Goal: Task Accomplishment & Management: Manage account settings

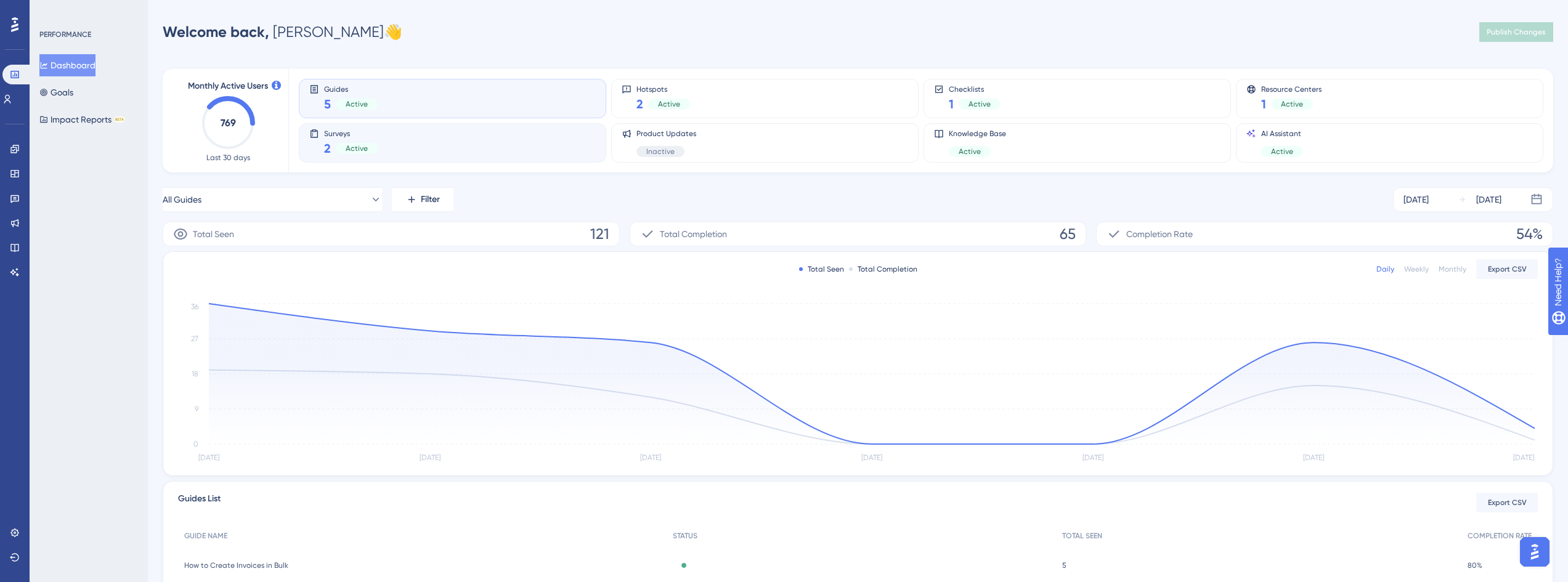
click at [408, 151] on div "Surveys 2 Active" at bounding box center [452, 142] width 286 height 28
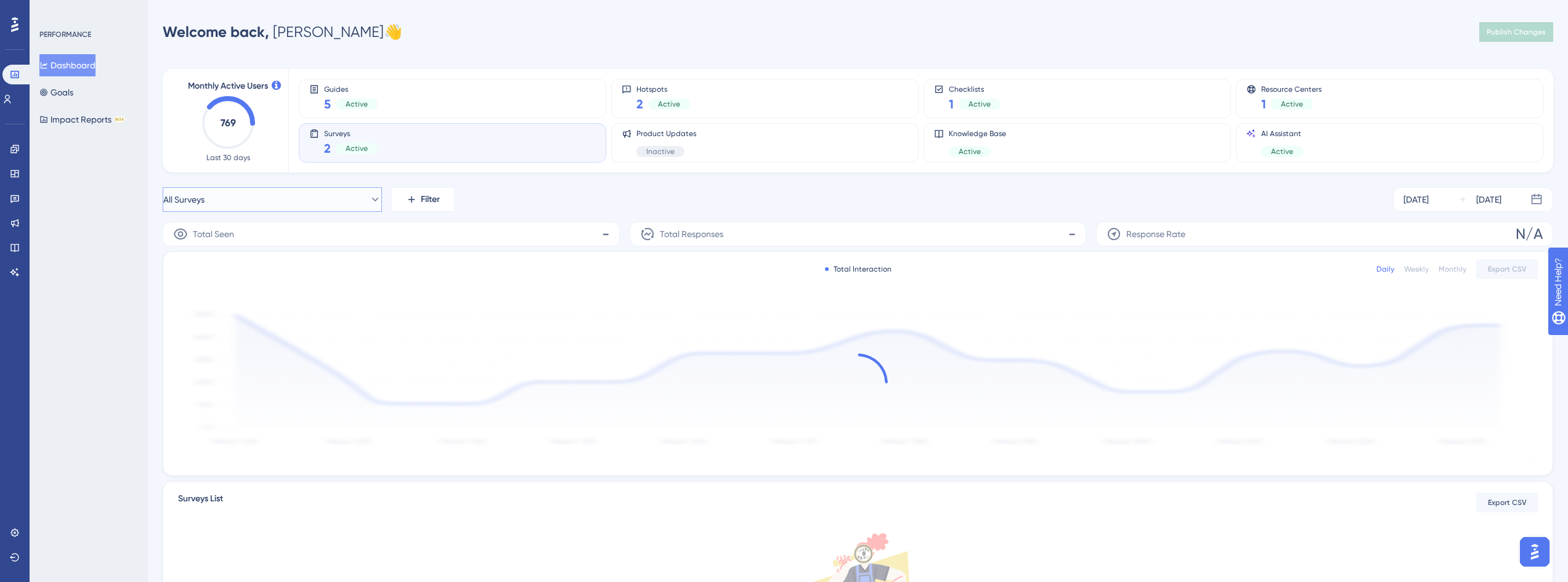
click at [314, 201] on button "All Surveys" at bounding box center [272, 199] width 219 height 24
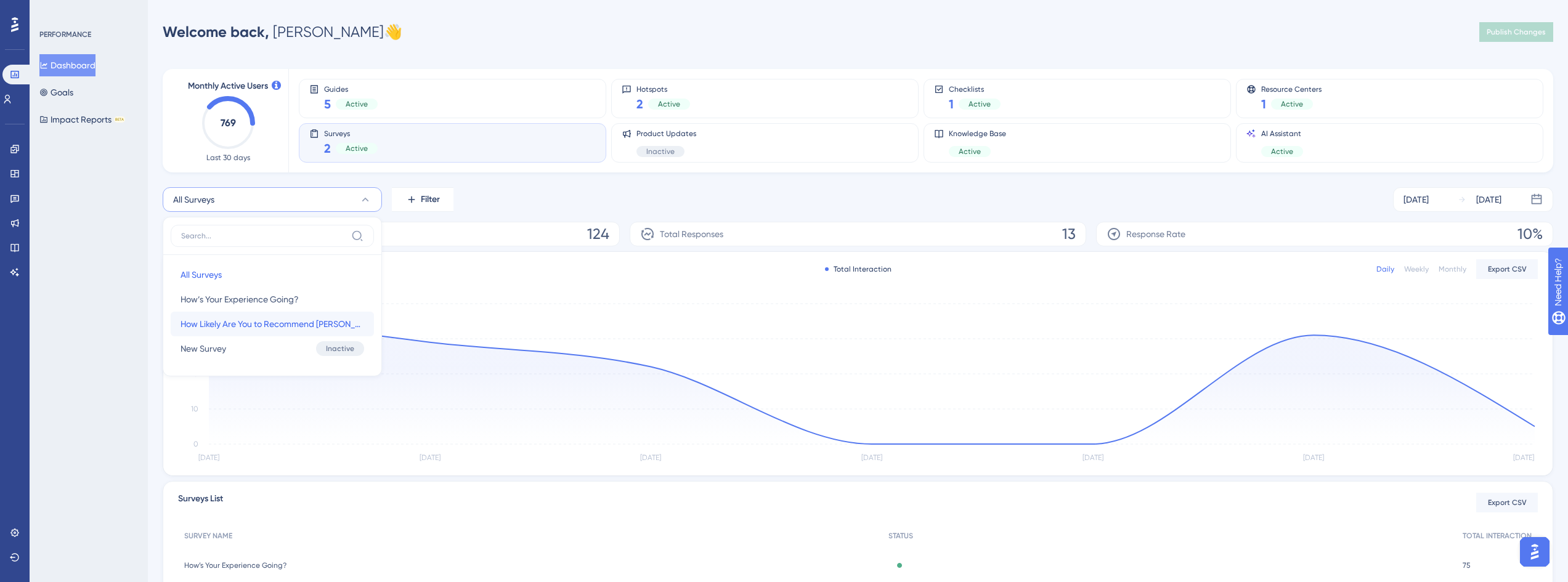
click at [281, 326] on span "How Likely Are You to Recommend [PERSON_NAME]?" at bounding box center [272, 324] width 183 height 15
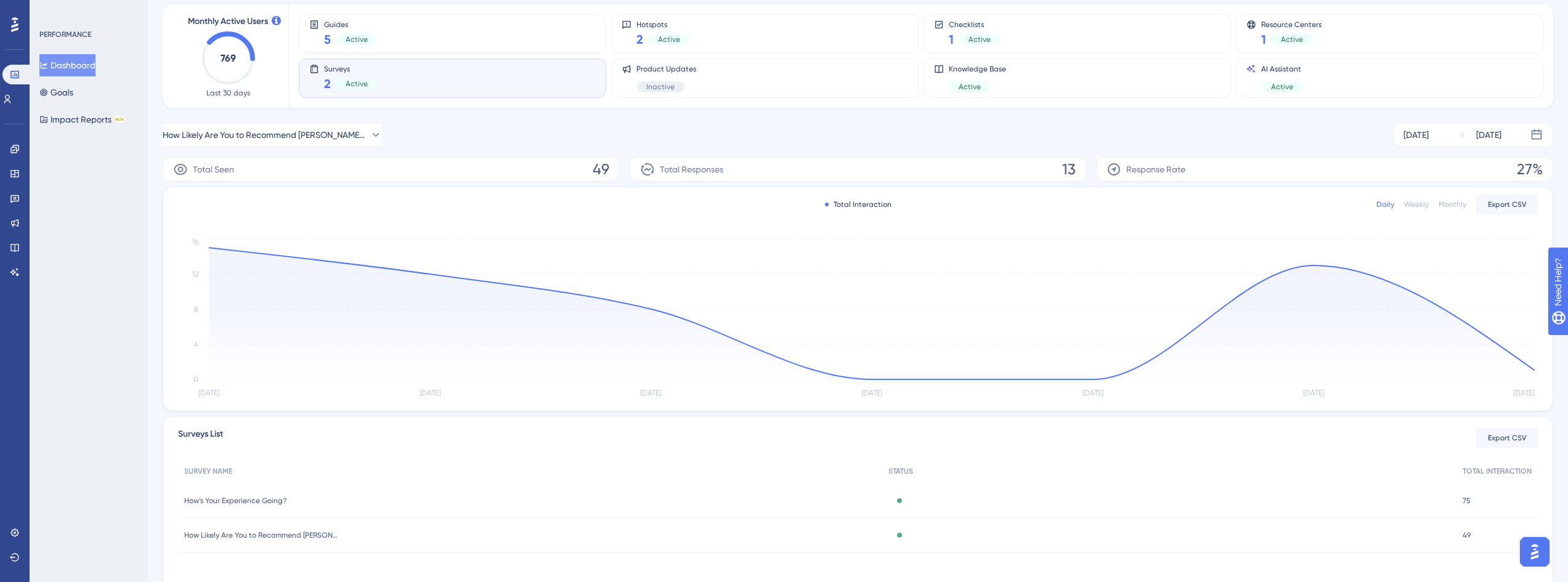
scroll to position [115, 0]
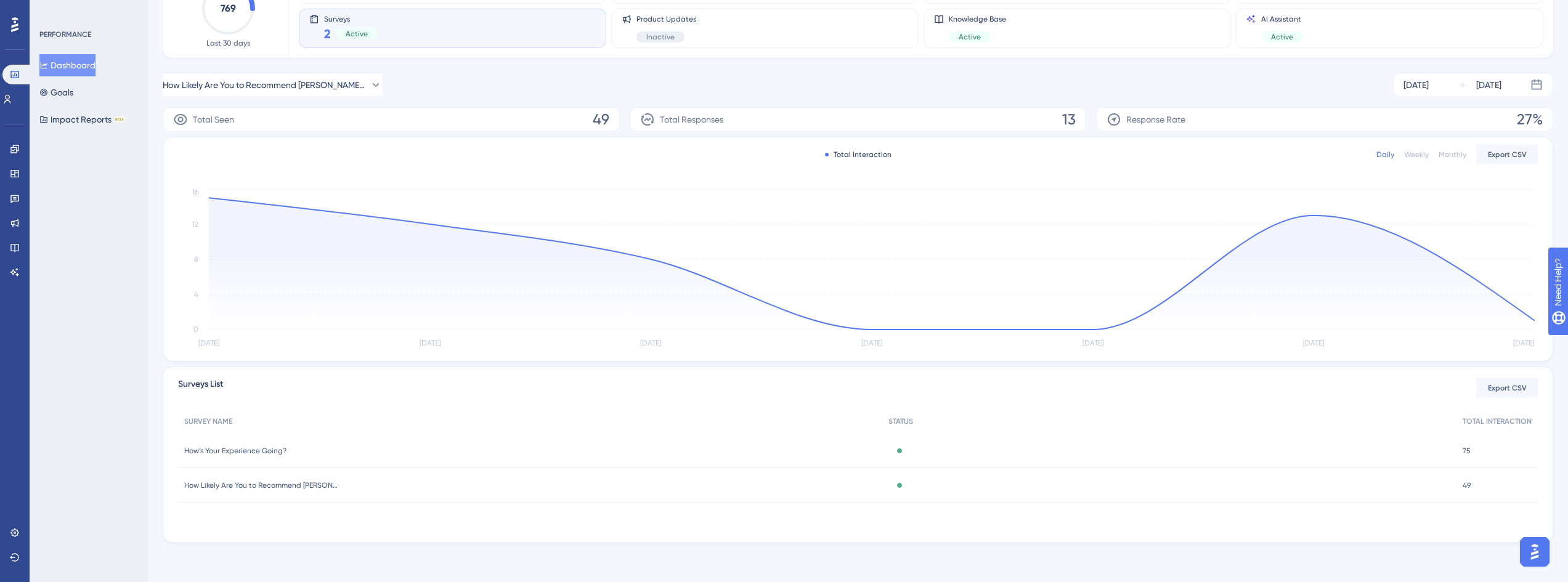
click at [292, 440] on div "How’s Your Experience Going? How’s Your Experience Going?" at bounding box center [530, 451] width 704 height 35
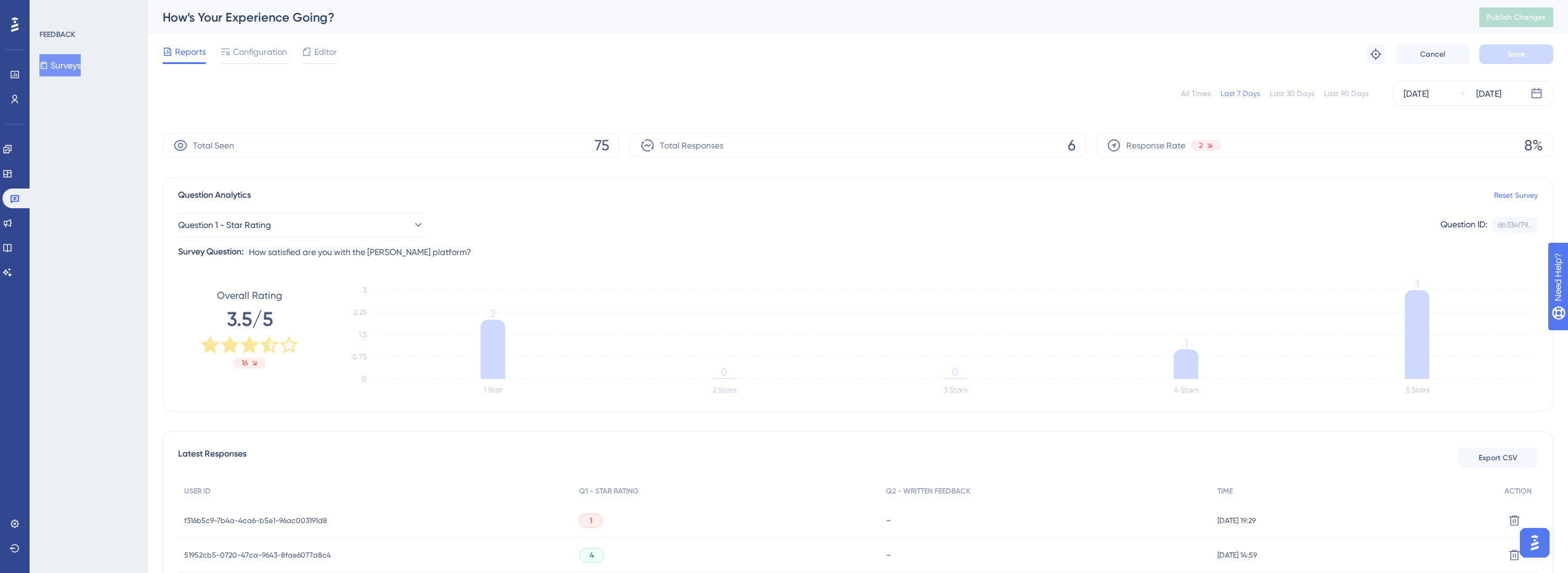
click at [1339, 90] on div "Last 90 Days" at bounding box center [1346, 94] width 44 height 10
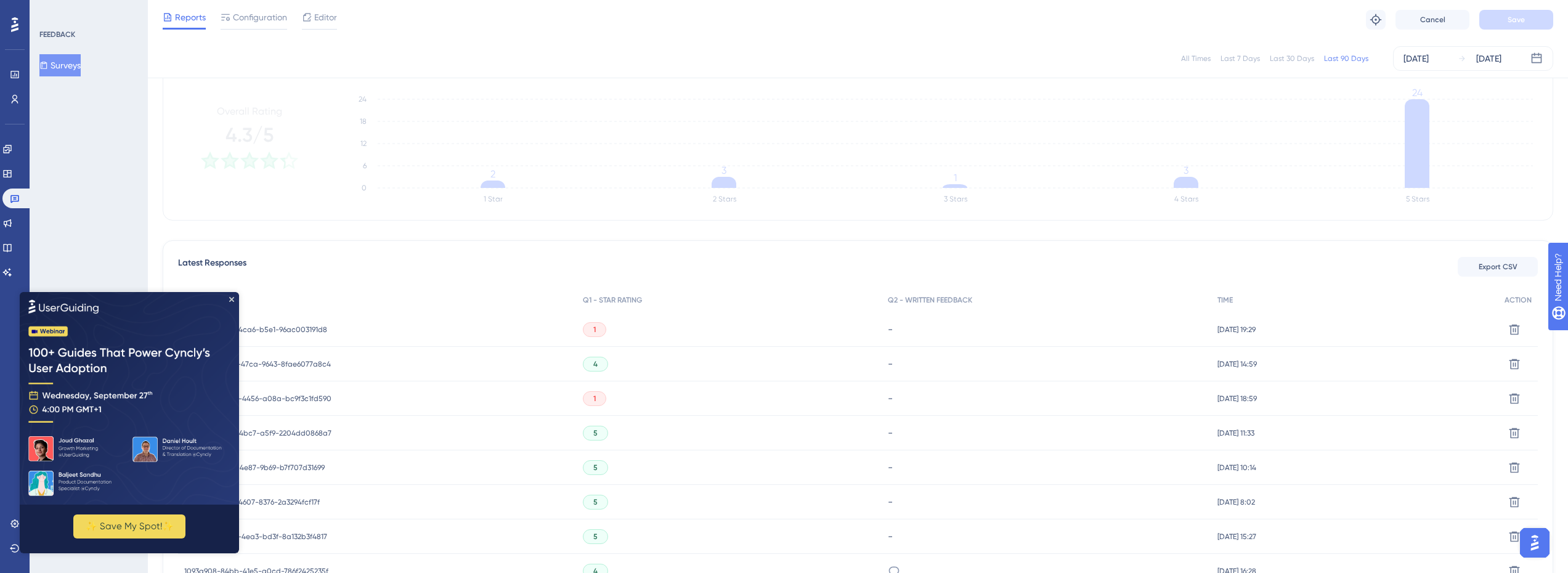
scroll to position [185, 0]
click at [303, 330] on span "f316b5c9-7b4a-4ca6-b5e1-96ac003191d8" at bounding box center [256, 331] width 143 height 10
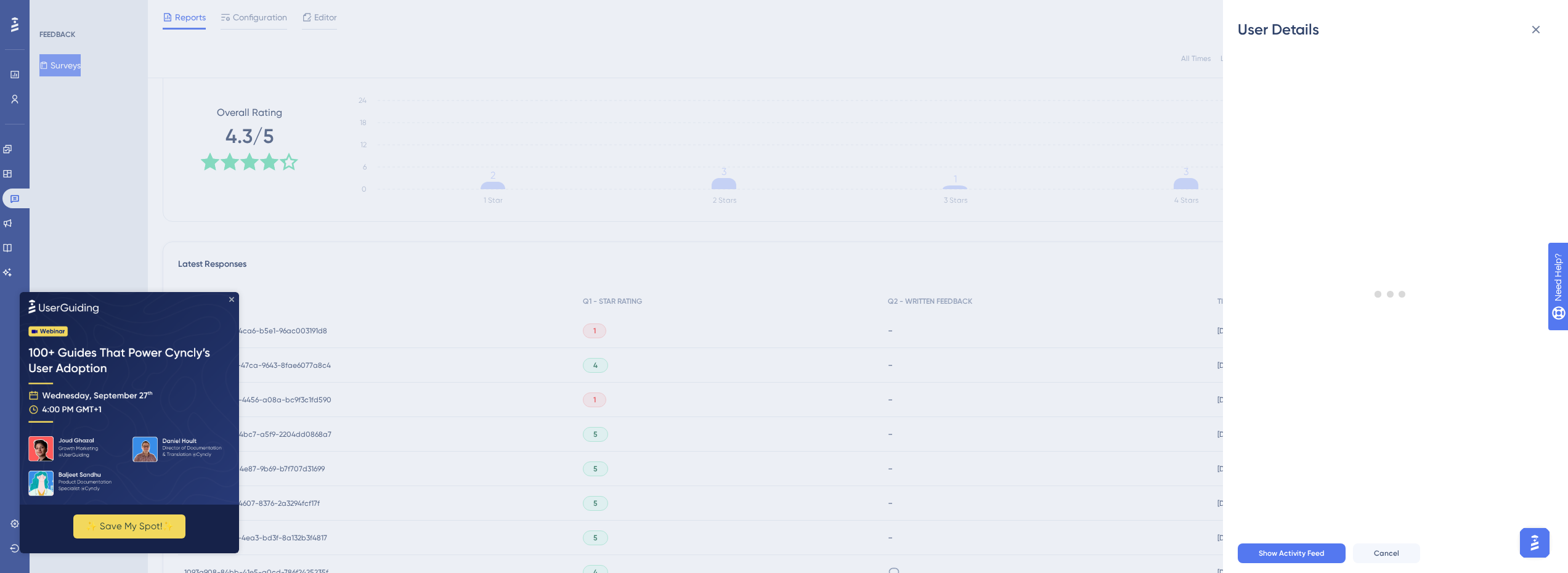
click at [231, 298] on icon "Close Preview" at bounding box center [231, 299] width 5 height 5
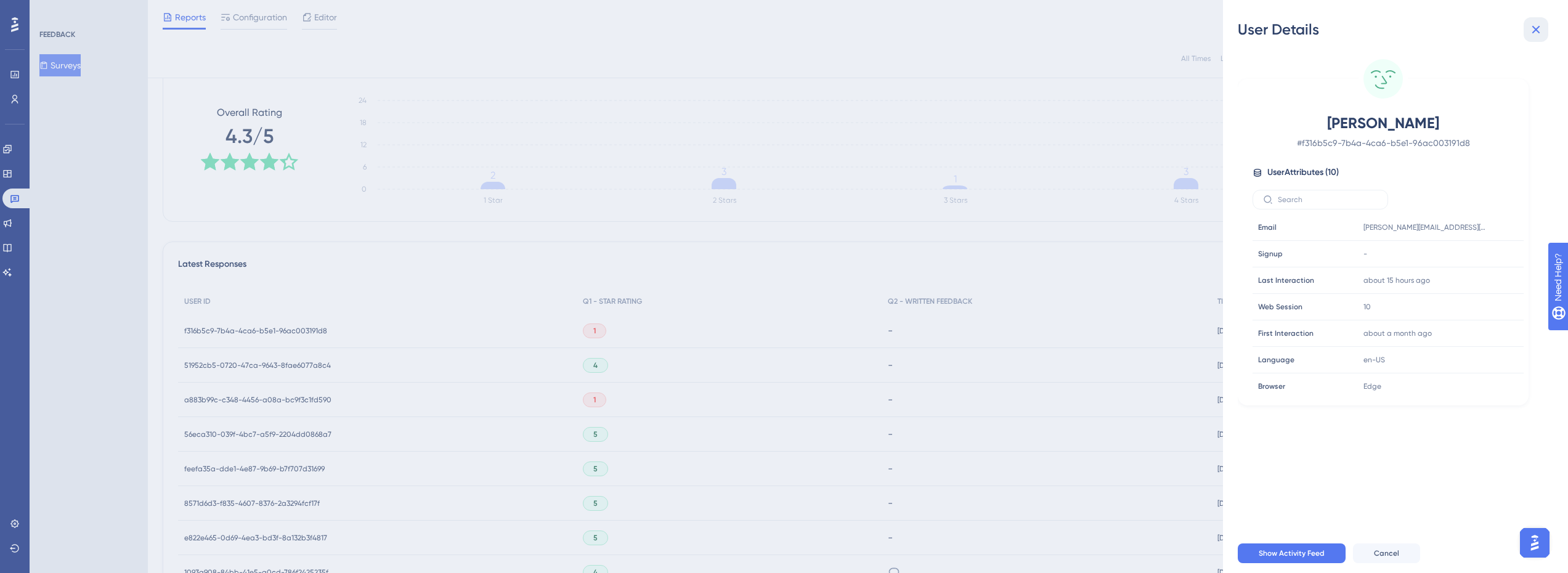
click at [1532, 29] on icon at bounding box center [1535, 29] width 15 height 15
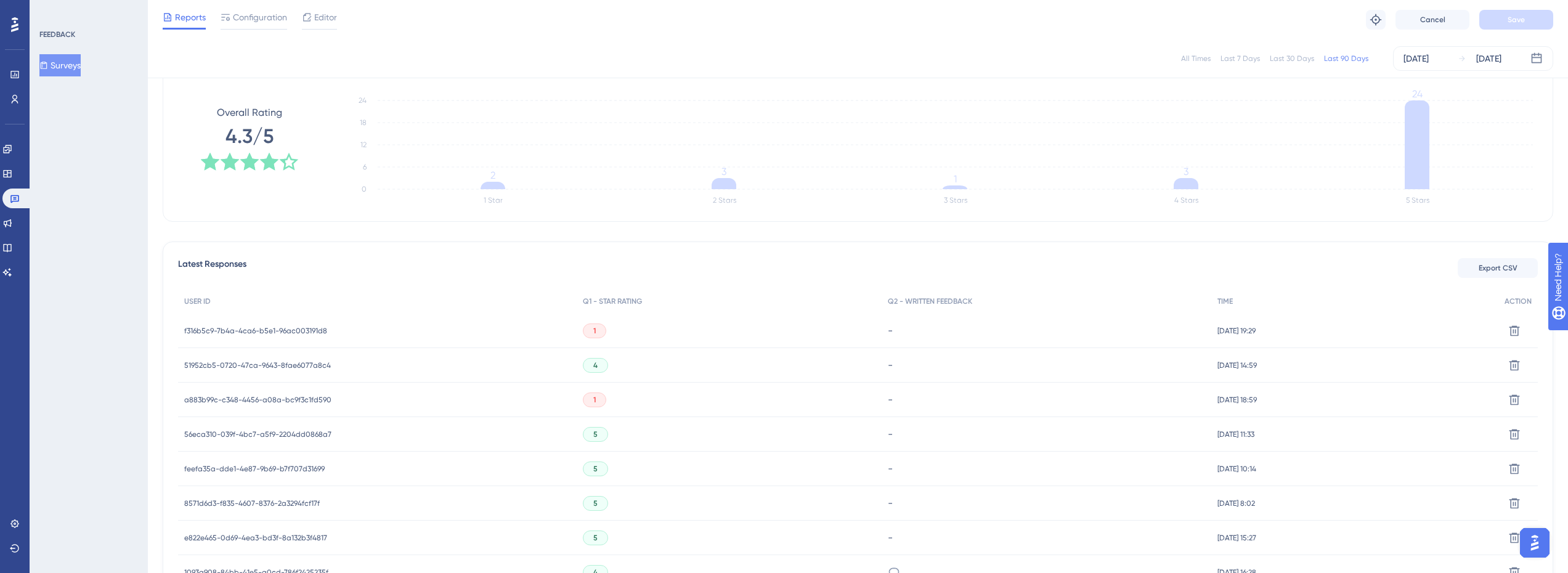
click at [308, 334] on span "f316b5c9-7b4a-4ca6-b5e1-96ac003191d8" at bounding box center [256, 331] width 143 height 10
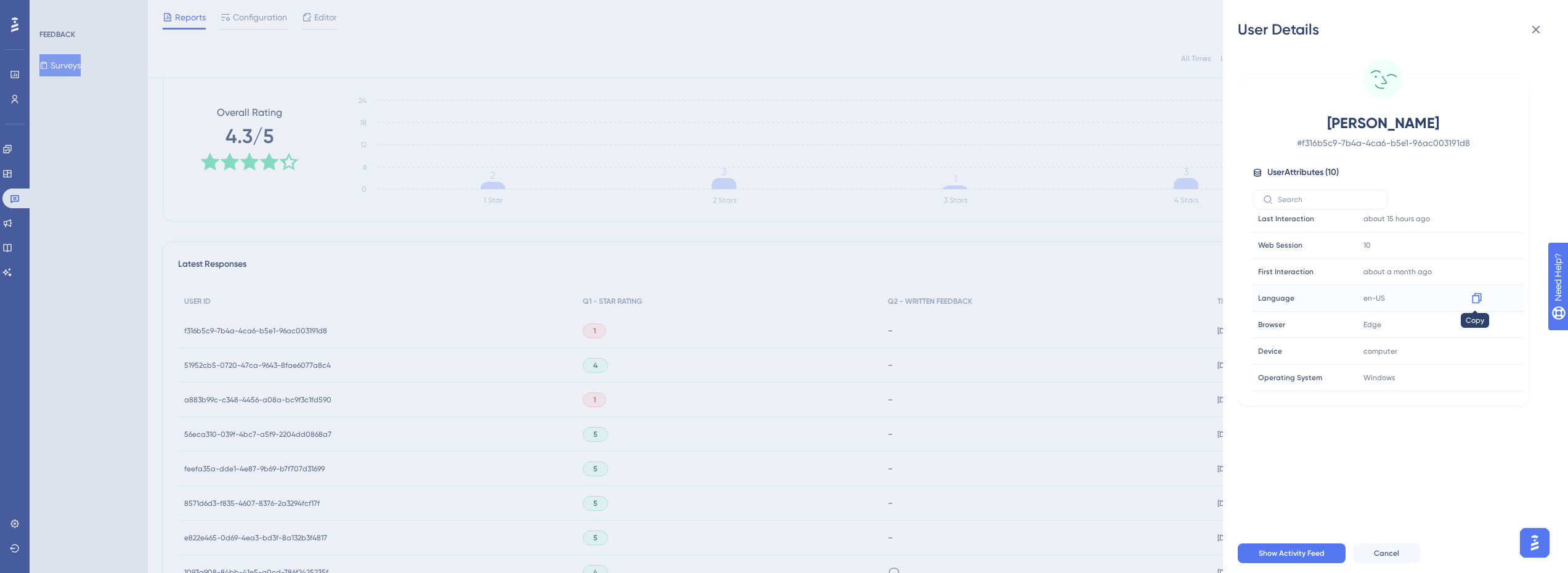
scroll to position [84, 0]
click at [961, 222] on div "User Details [PERSON_NAME] # f316b5c9-7b4a-4ca6-b5e1-96ac003191d8 User Attribut…" at bounding box center [784, 286] width 1568 height 573
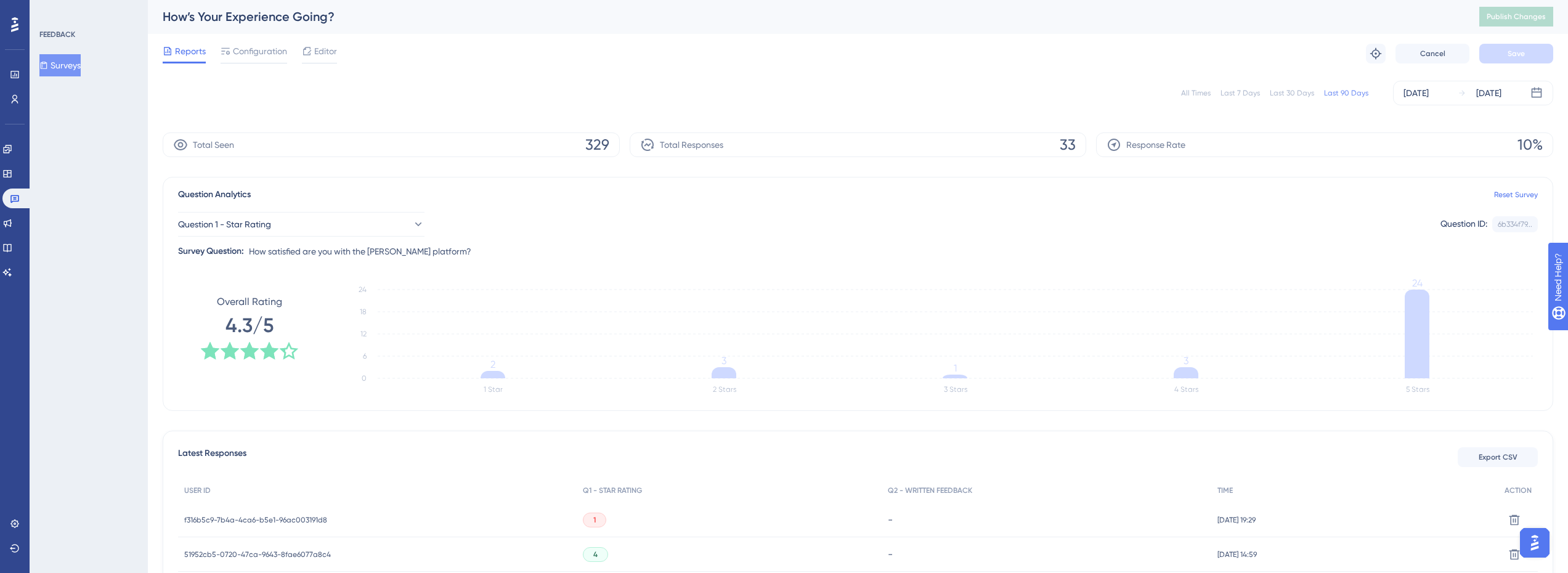
scroll to position [0, 0]
click at [81, 67] on button "Surveys" at bounding box center [60, 65] width 41 height 22
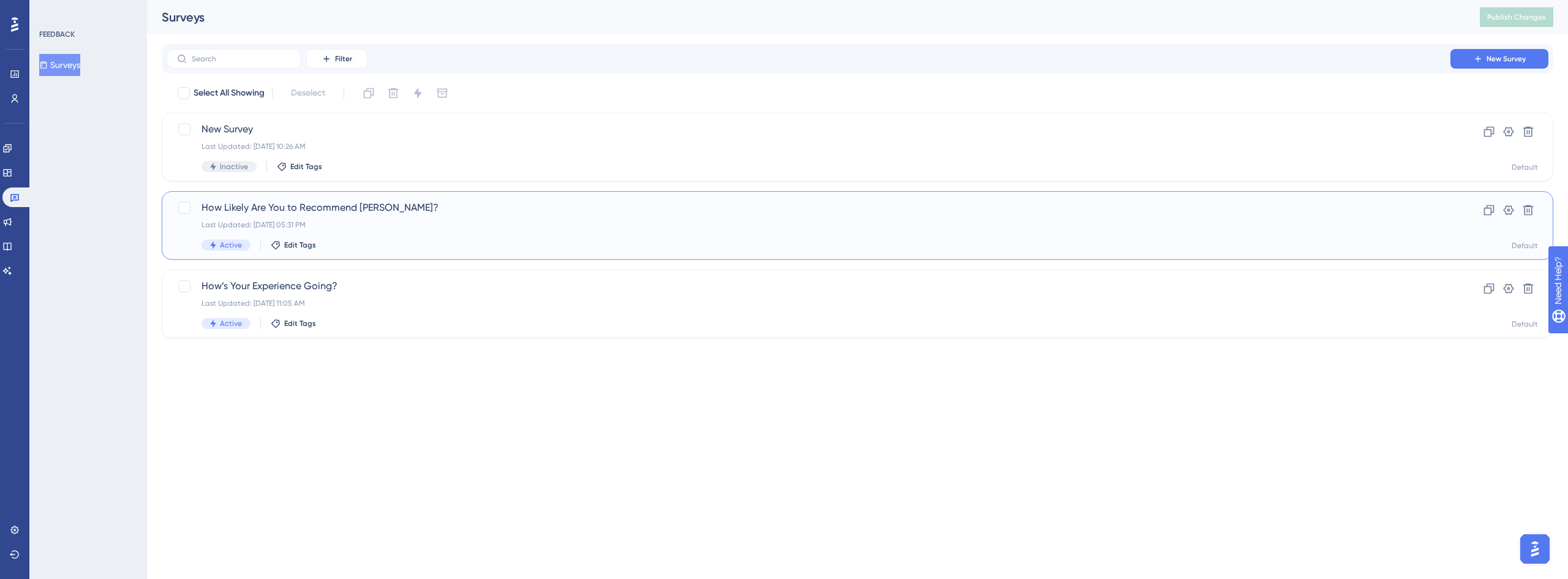
click at [340, 231] on div "How Likely Are You to Recommend [PERSON_NAME]? Last Updated: [DATE] 05:31 PM Ac…" at bounding box center [809, 225] width 1214 height 50
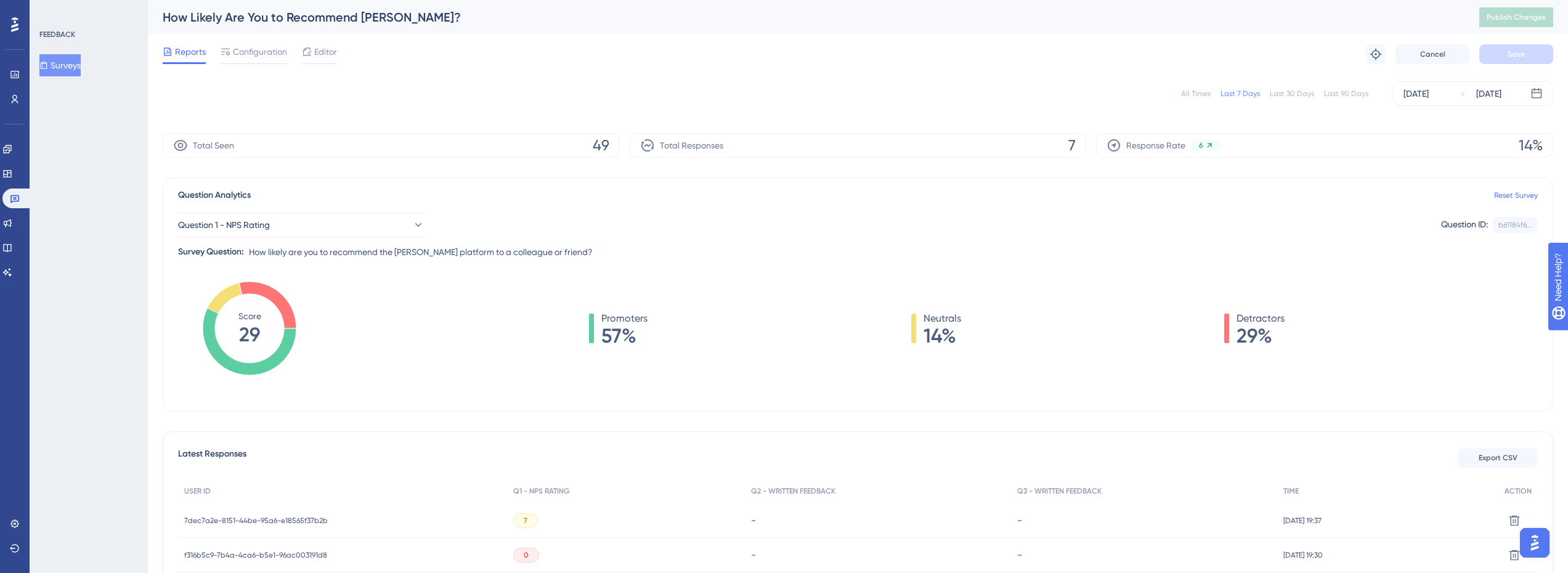
click at [1346, 94] on div "Last 90 Days" at bounding box center [1346, 94] width 44 height 10
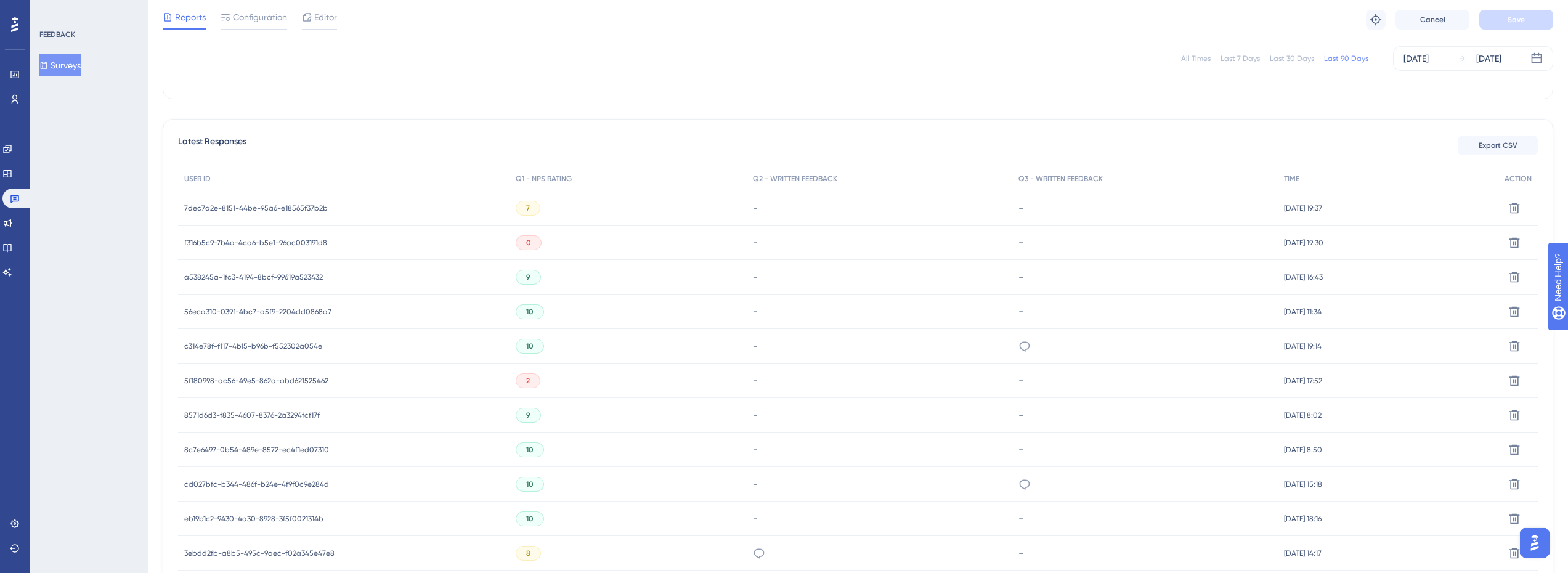
scroll to position [308, 0]
click at [299, 240] on span "f316b5c9-7b4a-4ca6-b5e1-96ac003191d8" at bounding box center [256, 242] width 143 height 10
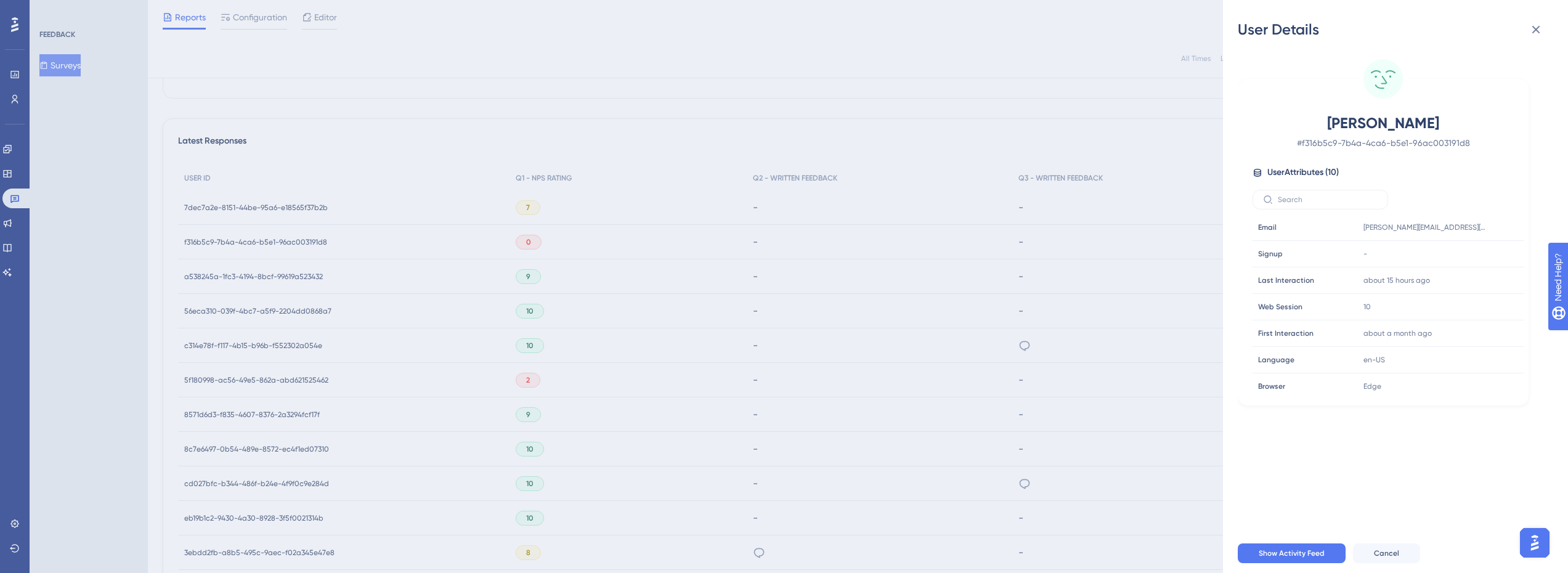
click at [1045, 263] on div "User Details [PERSON_NAME] # f316b5c9-7b4a-4ca6-b5e1-96ac003191d8 User Attribut…" at bounding box center [784, 286] width 1568 height 573
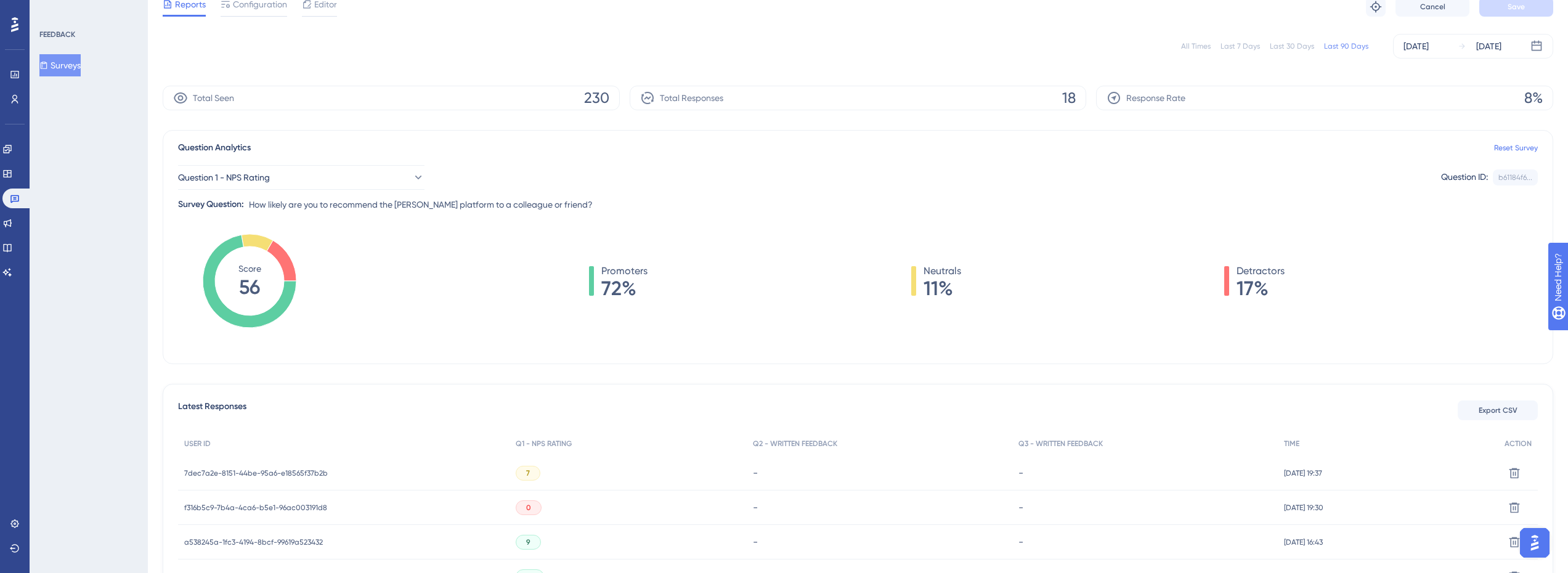
scroll to position [123, 0]
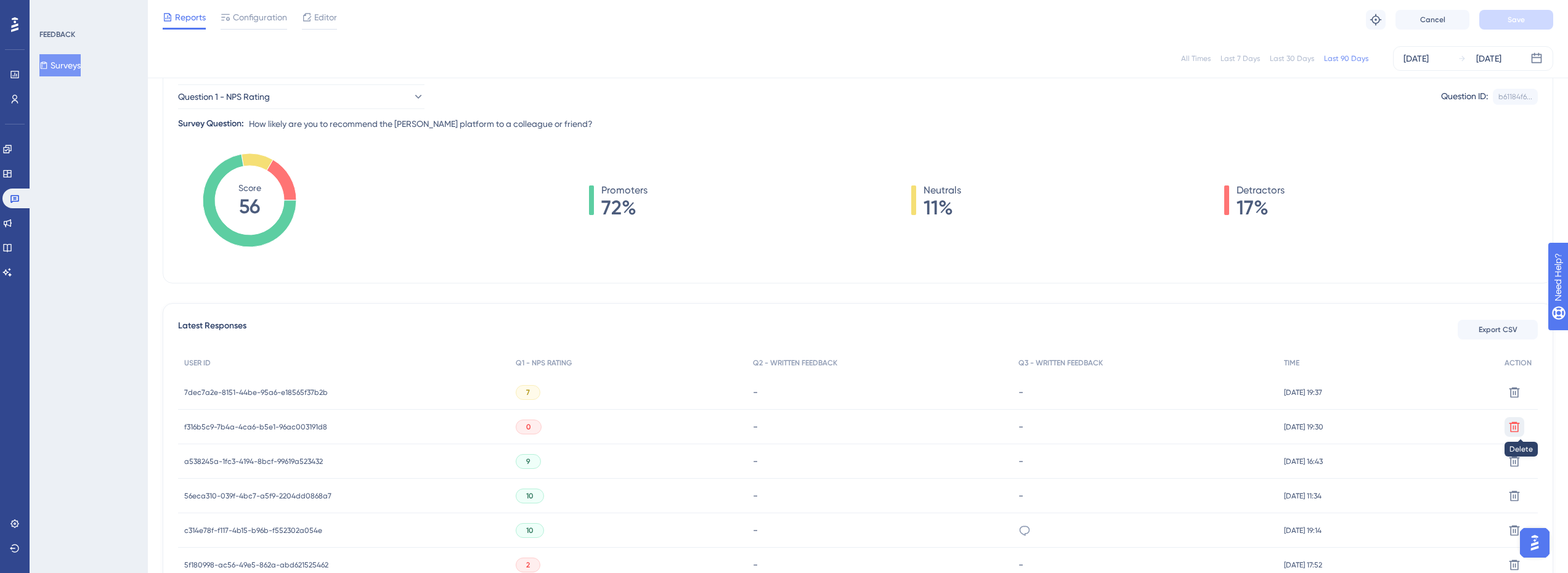
click at [1519, 426] on icon at bounding box center [1514, 426] width 10 height 10
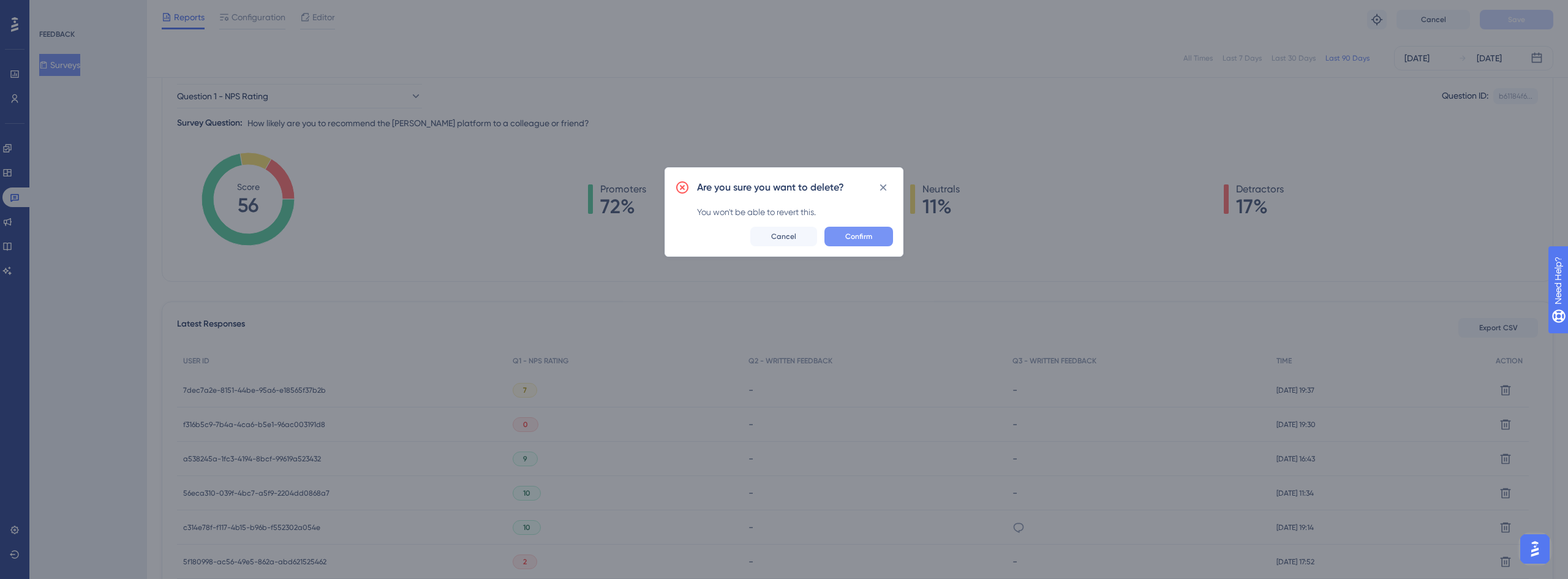
click at [876, 238] on button "Confirm" at bounding box center [858, 236] width 68 height 19
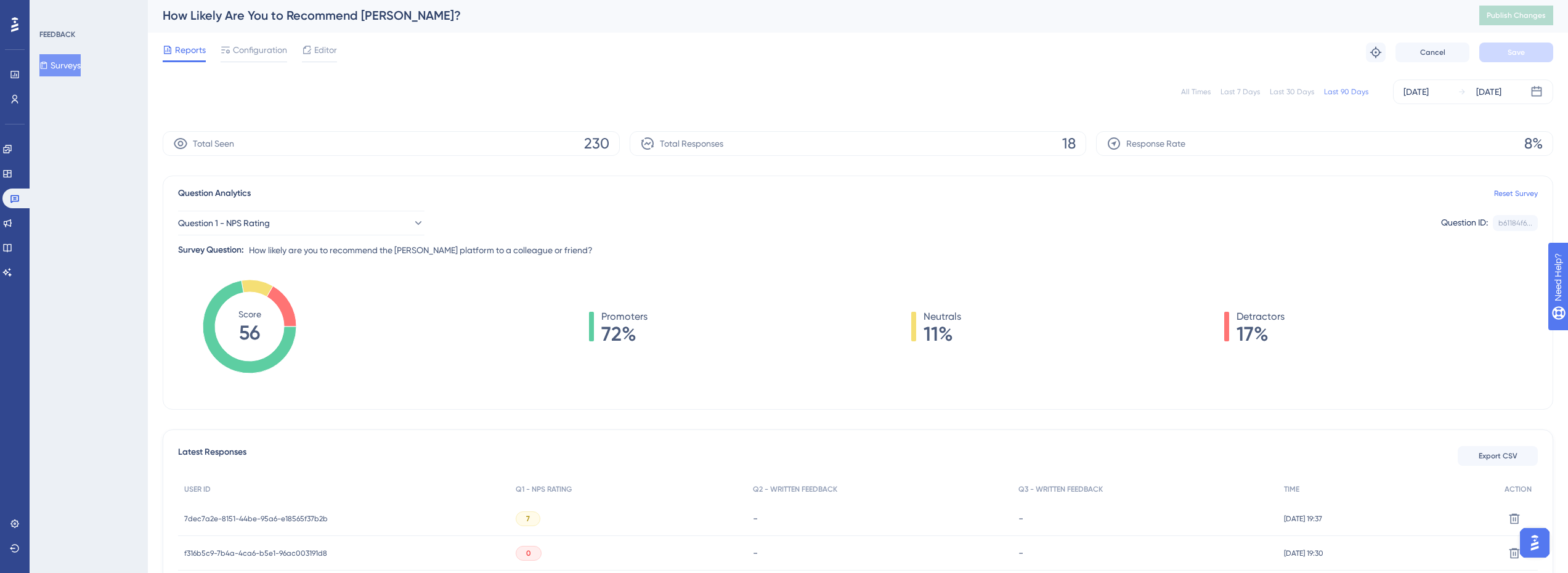
scroll to position [0, 0]
click at [62, 69] on button "Surveys" at bounding box center [60, 65] width 41 height 22
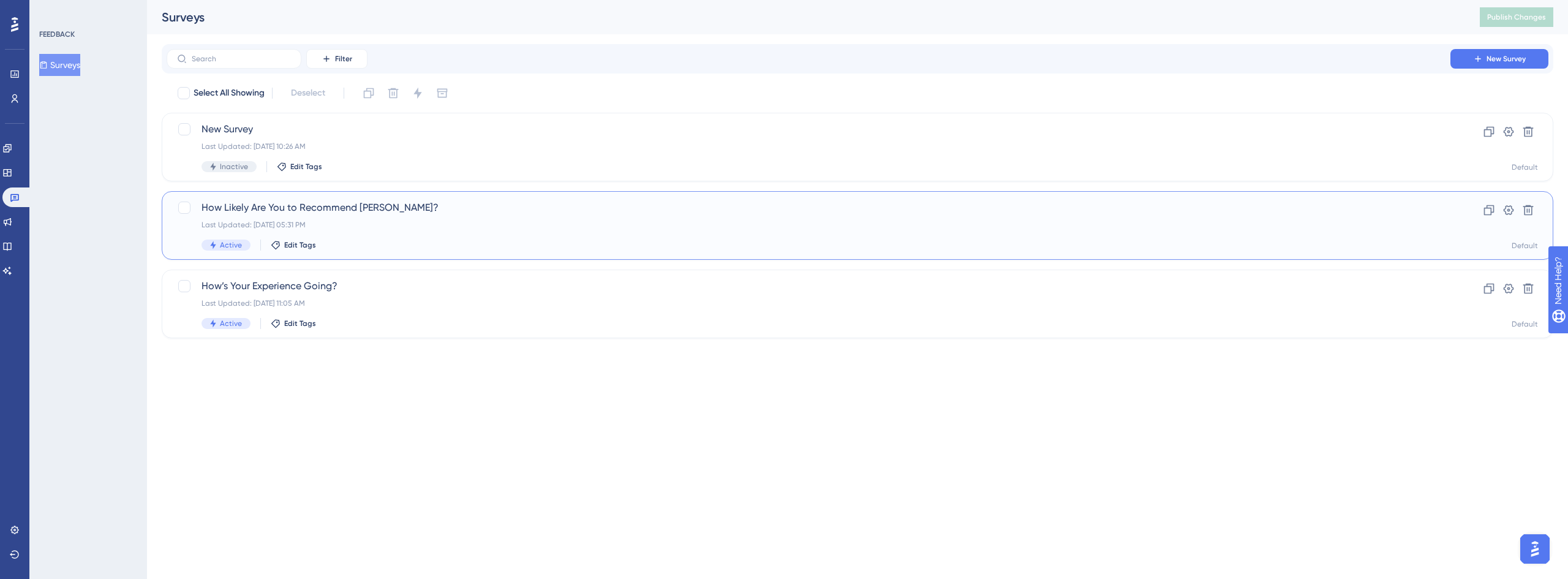
click at [357, 212] on span "How Likely Are You to Recommend [PERSON_NAME]?" at bounding box center [809, 207] width 1214 height 15
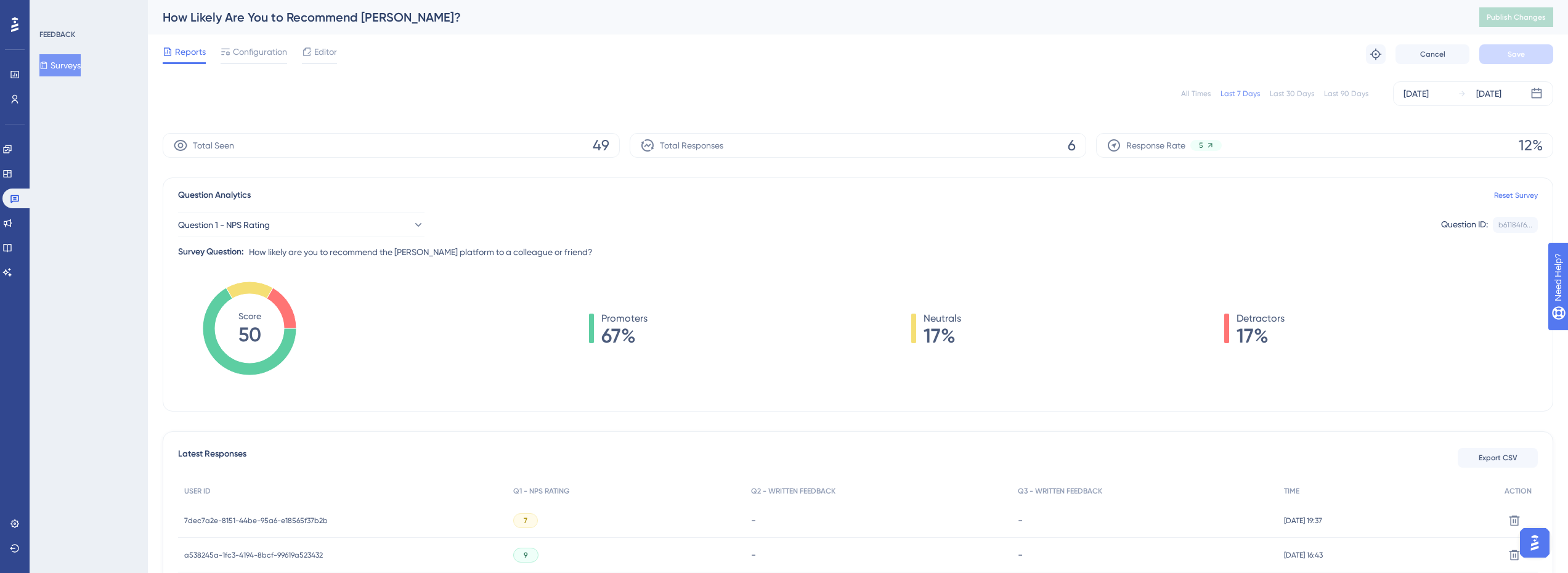
click at [1345, 90] on div "Last 90 Days" at bounding box center [1346, 94] width 44 height 10
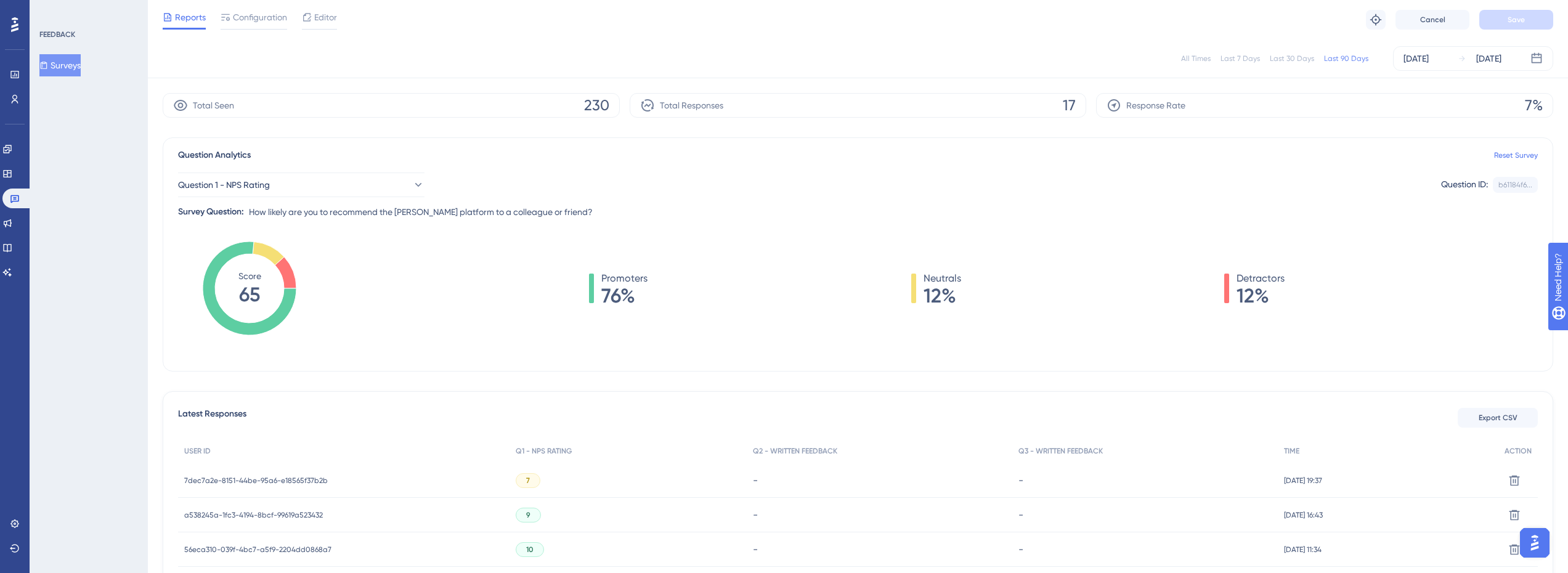
scroll to position [62, 0]
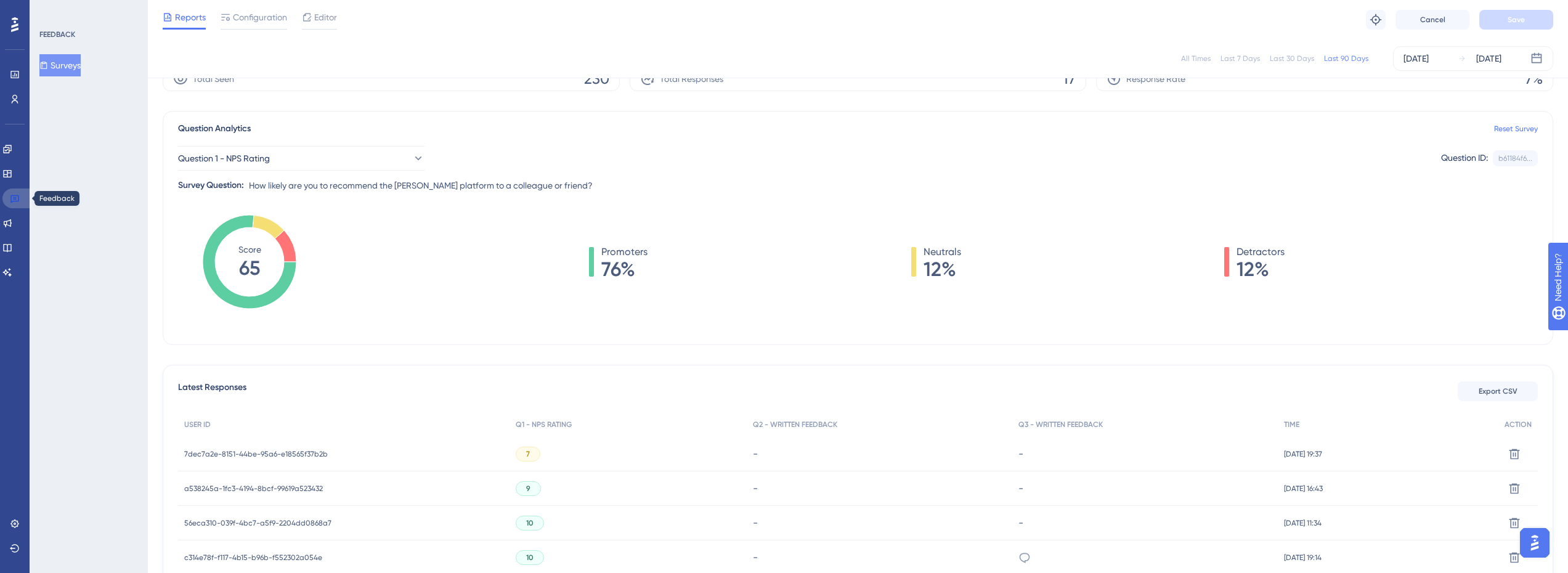
click at [19, 189] on link at bounding box center [17, 198] width 30 height 19
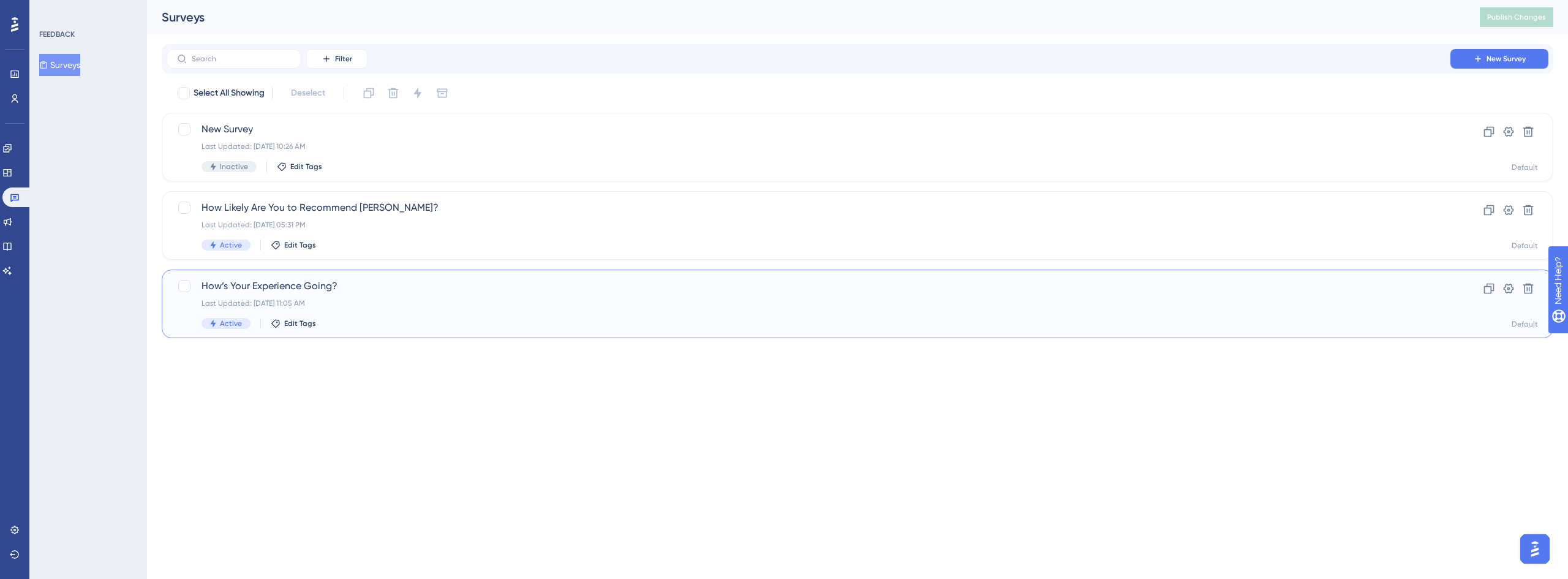
click at [366, 298] on div "Last Updated: [DATE] 11:05 AM" at bounding box center [809, 303] width 1214 height 10
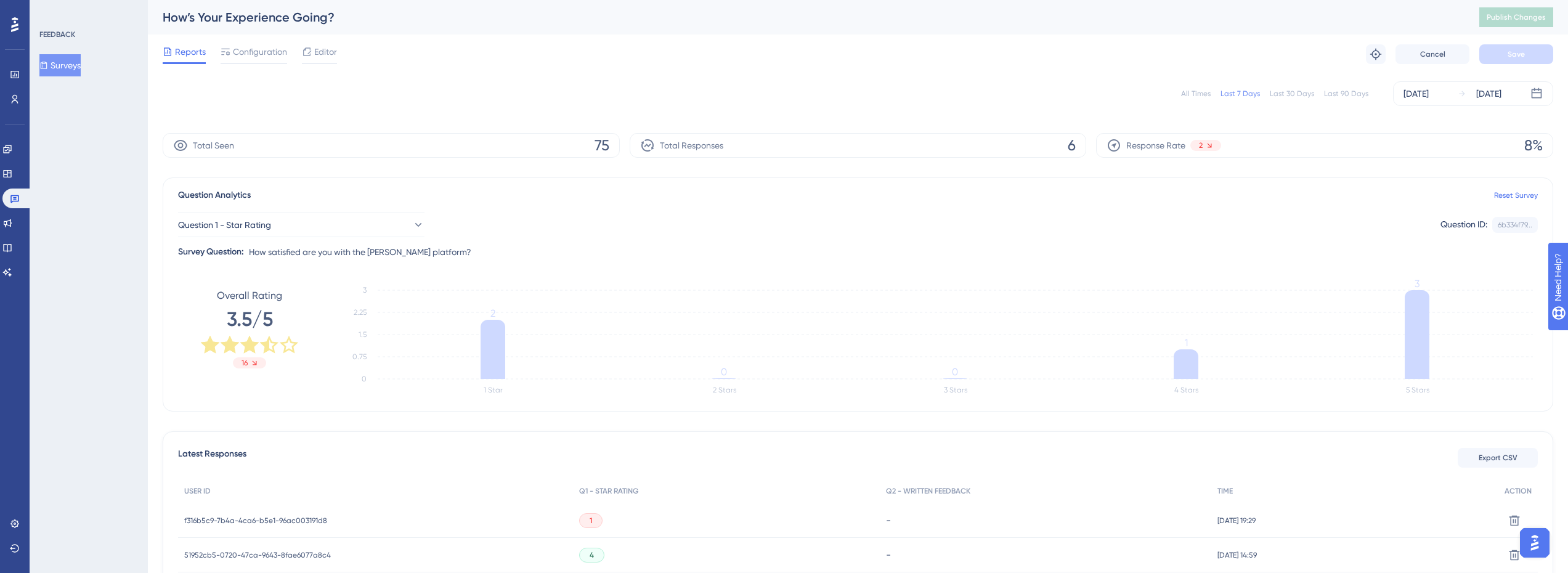
click at [1351, 96] on div "Last 90 Days" at bounding box center [1346, 94] width 44 height 10
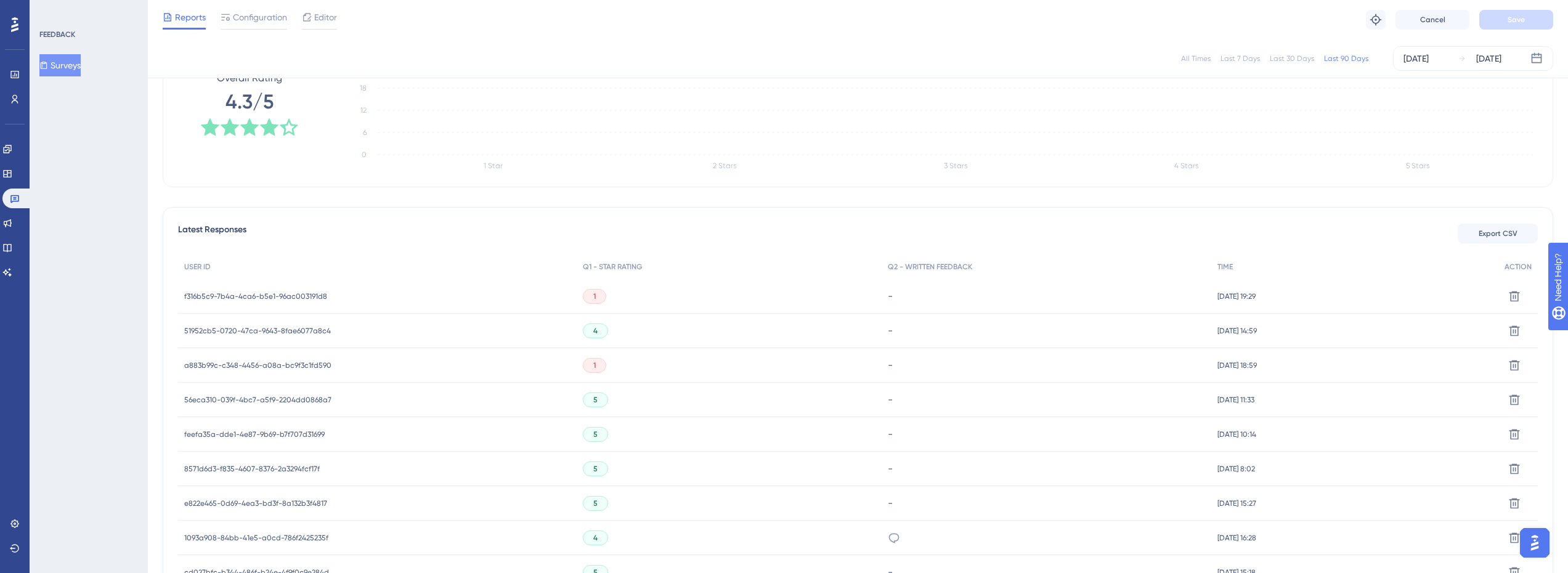
scroll to position [247, 0]
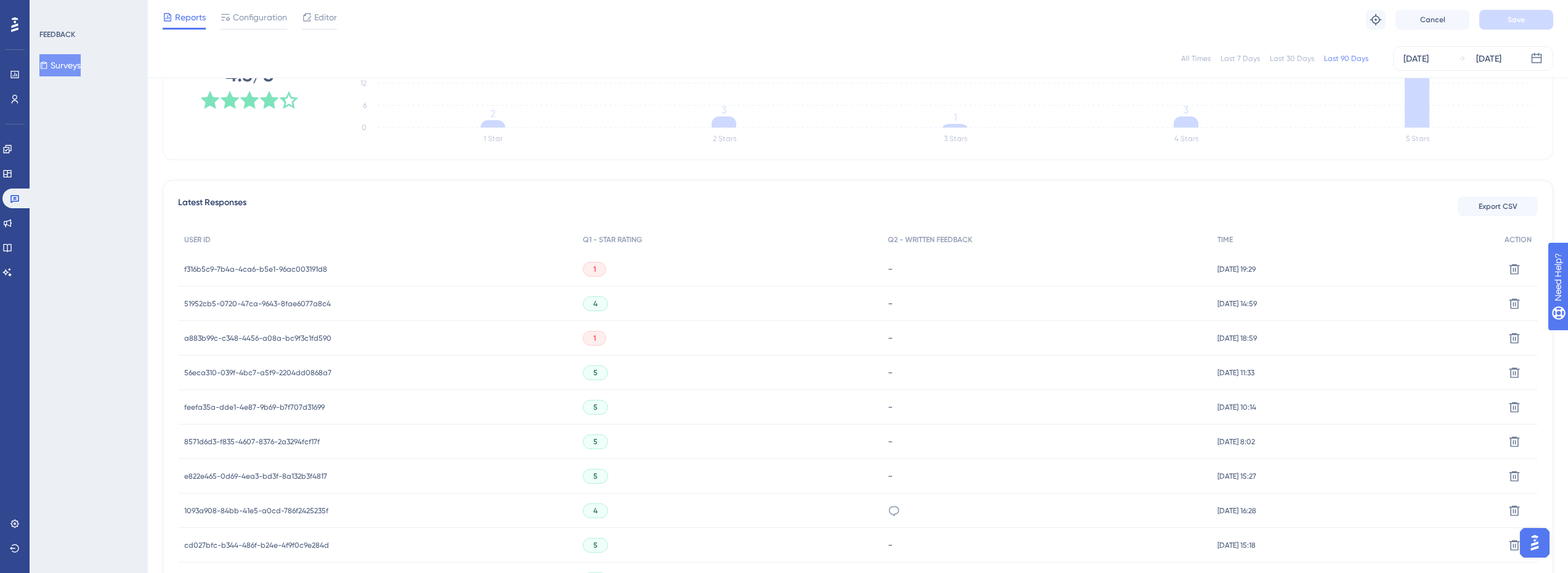
click at [287, 267] on span "f316b5c9-7b4a-4ca6-b5e1-96ac003191d8" at bounding box center [256, 269] width 143 height 10
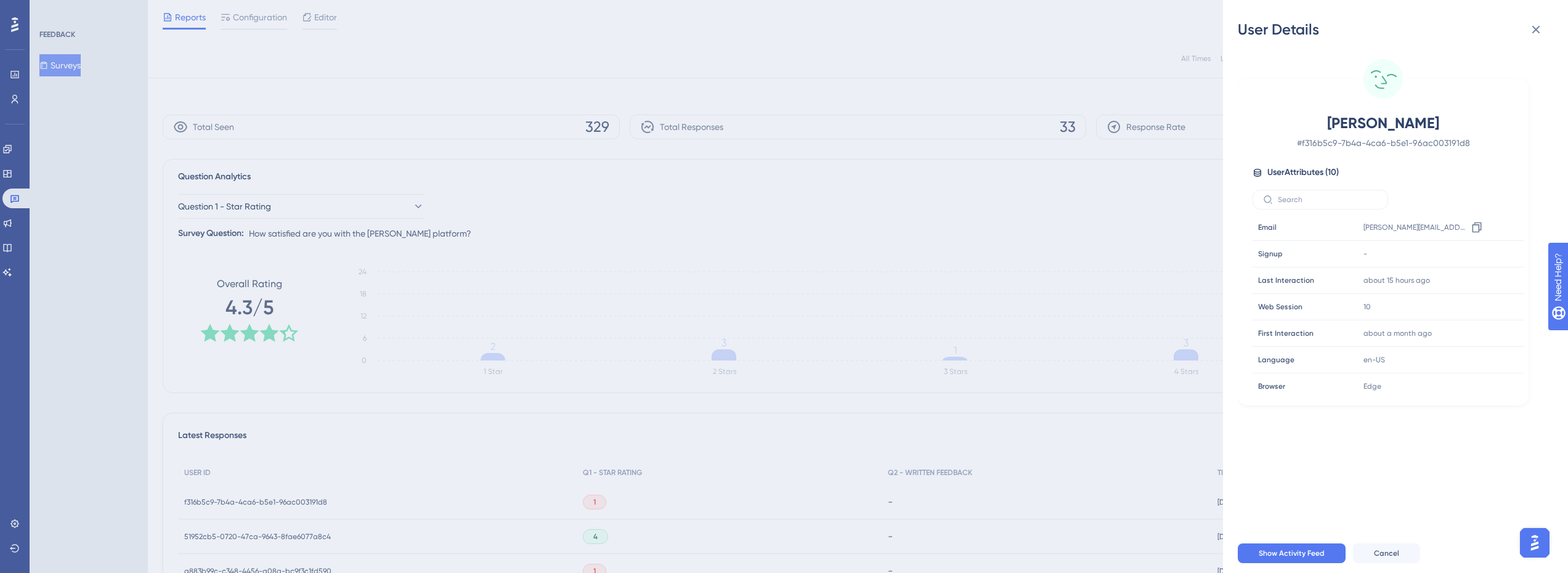
scroll to position [0, 0]
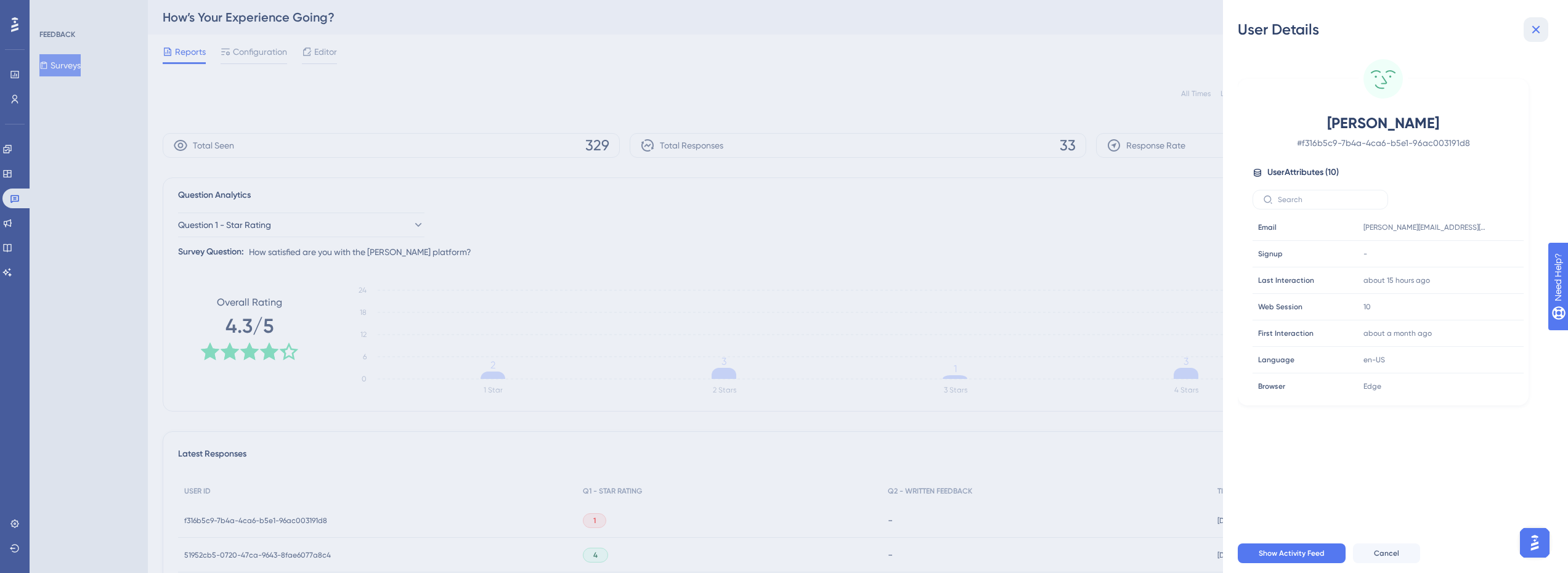
click at [1533, 37] on button at bounding box center [1535, 29] width 24 height 24
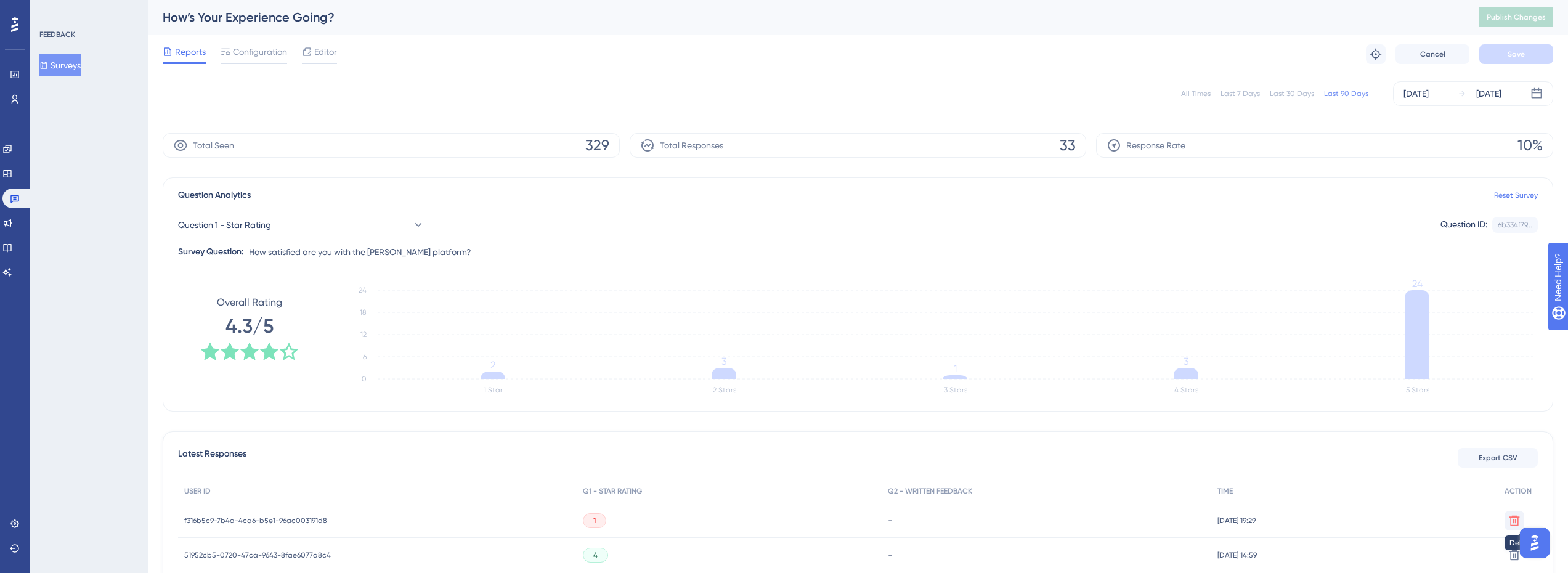
click at [1515, 520] on icon at bounding box center [1514, 520] width 10 height 10
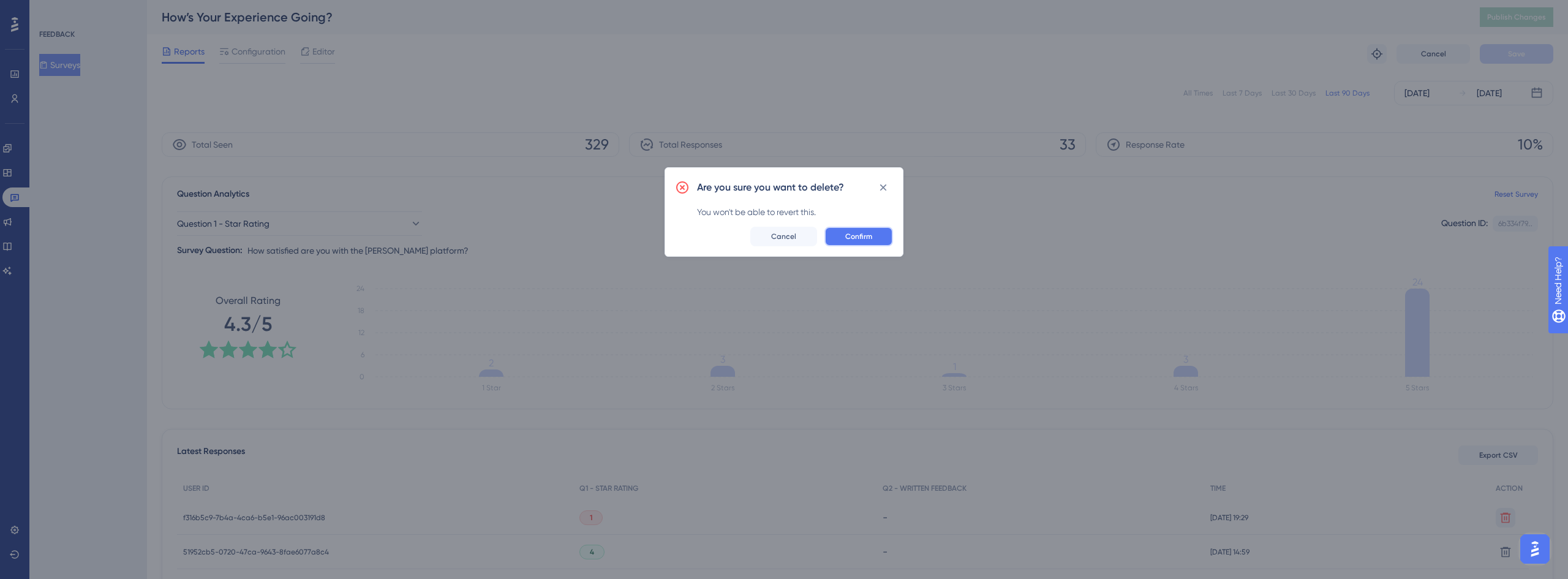
click at [849, 231] on span "Confirm" at bounding box center [858, 236] width 27 height 10
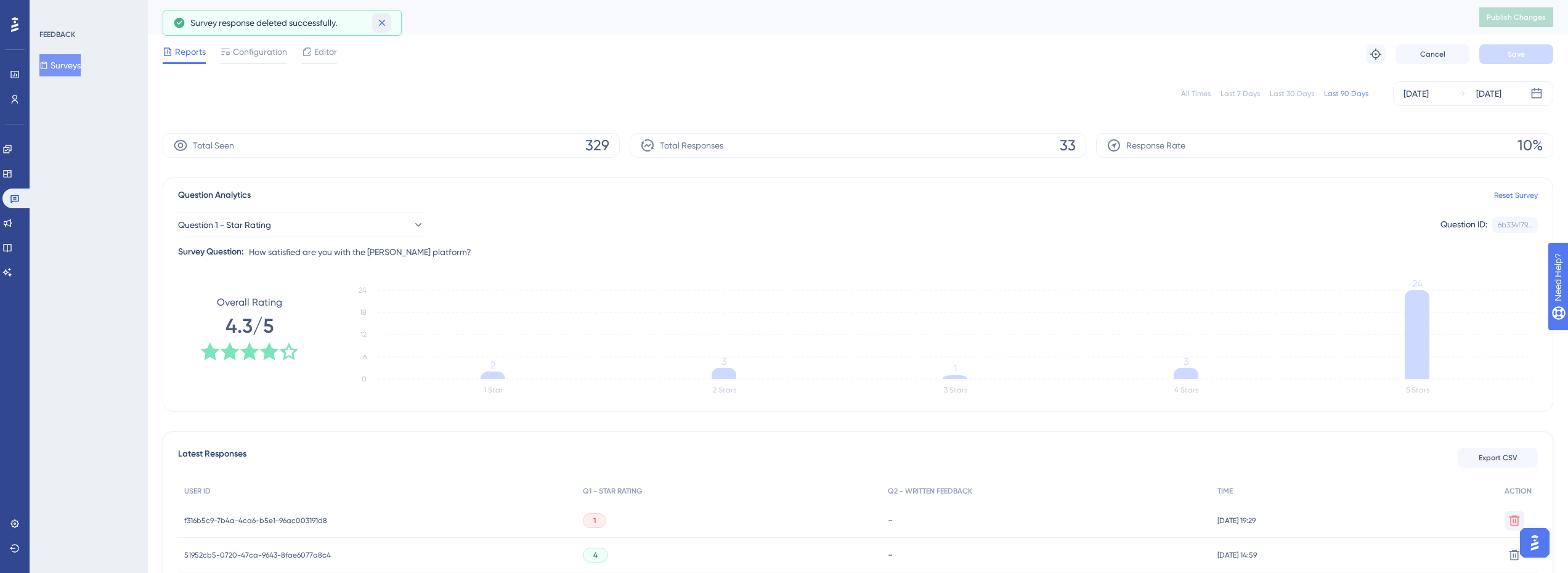
click at [379, 15] on button at bounding box center [381, 23] width 19 height 19
drag, startPoint x: 19, startPoint y: 174, endPoint x: 19, endPoint y: 185, distance: 11.0
click at [12, 174] on link at bounding box center [8, 174] width 10 height 19
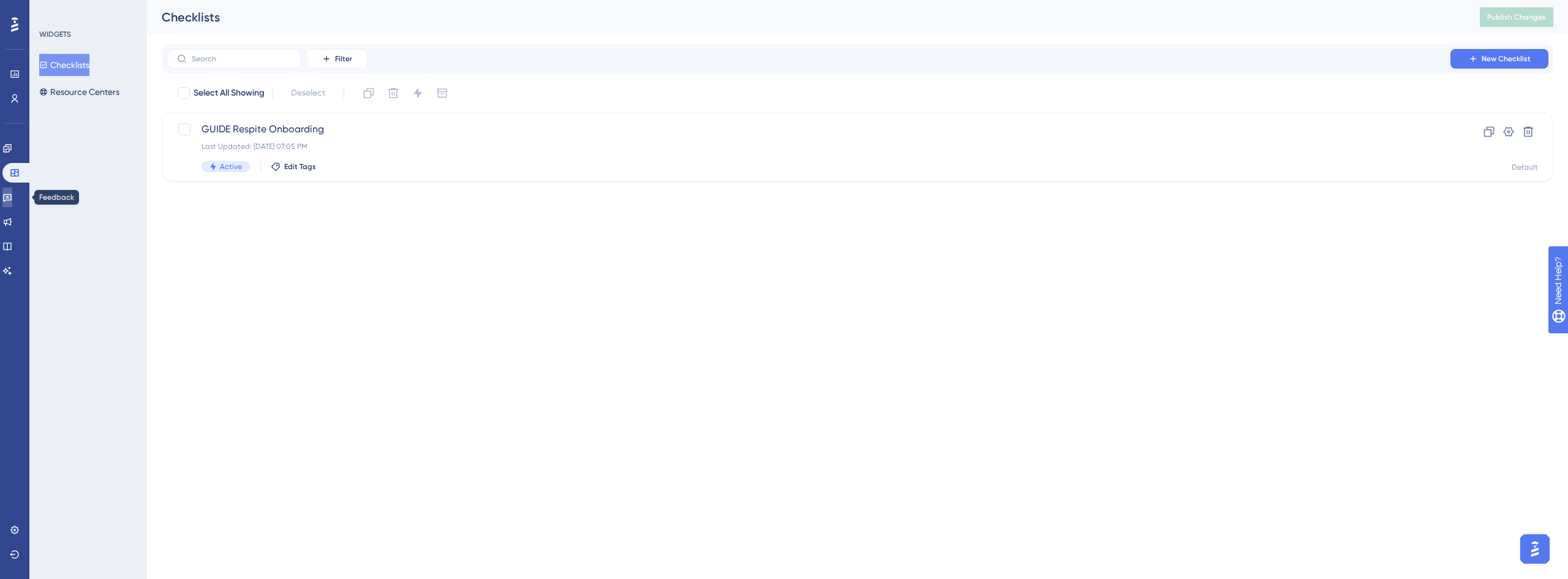
click at [12, 193] on icon at bounding box center [8, 198] width 10 height 10
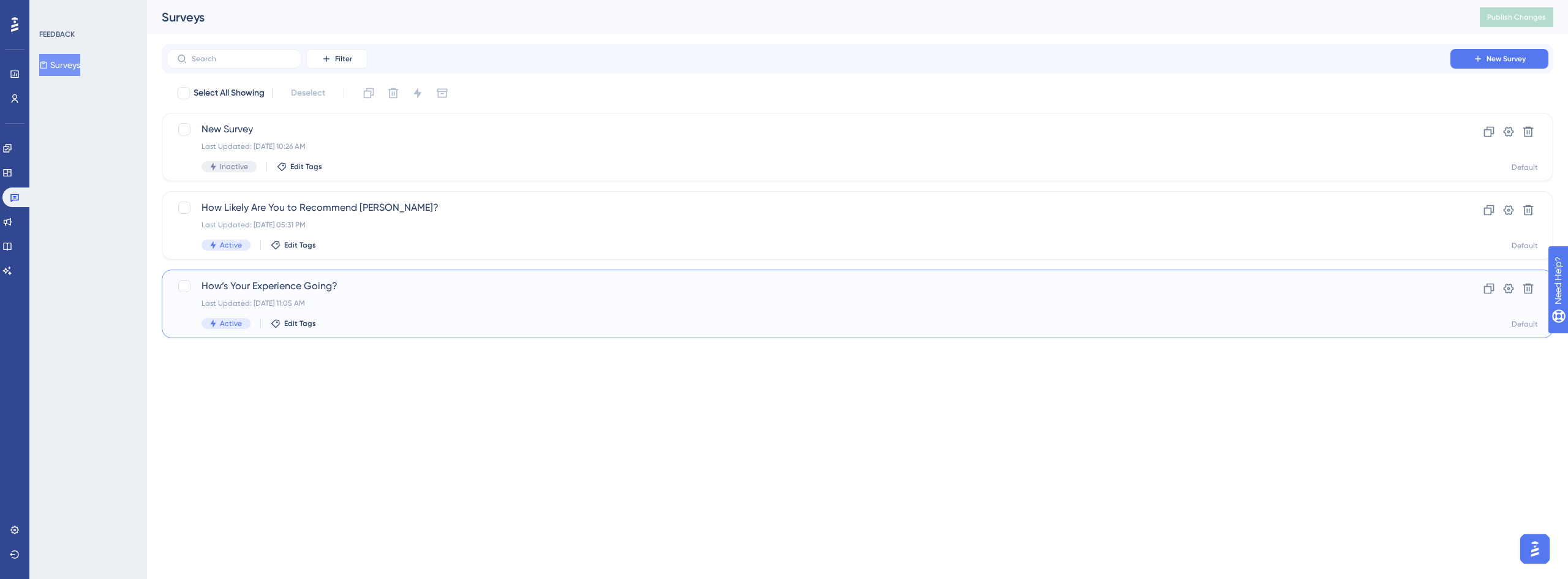
click at [360, 312] on div "How’s Your Experience Going? Last Updated: [DATE] 11:05 AM Active Edit Tags" at bounding box center [809, 304] width 1214 height 50
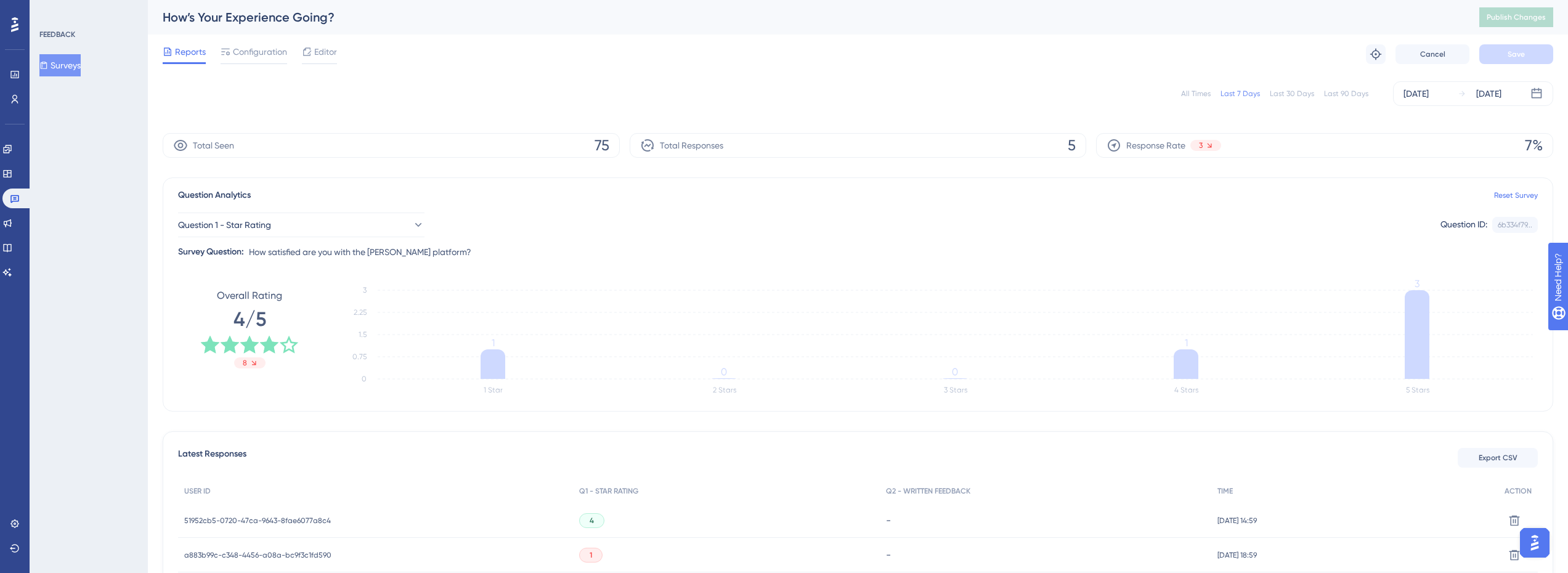
click at [1353, 92] on div "Last 90 Days" at bounding box center [1346, 94] width 44 height 10
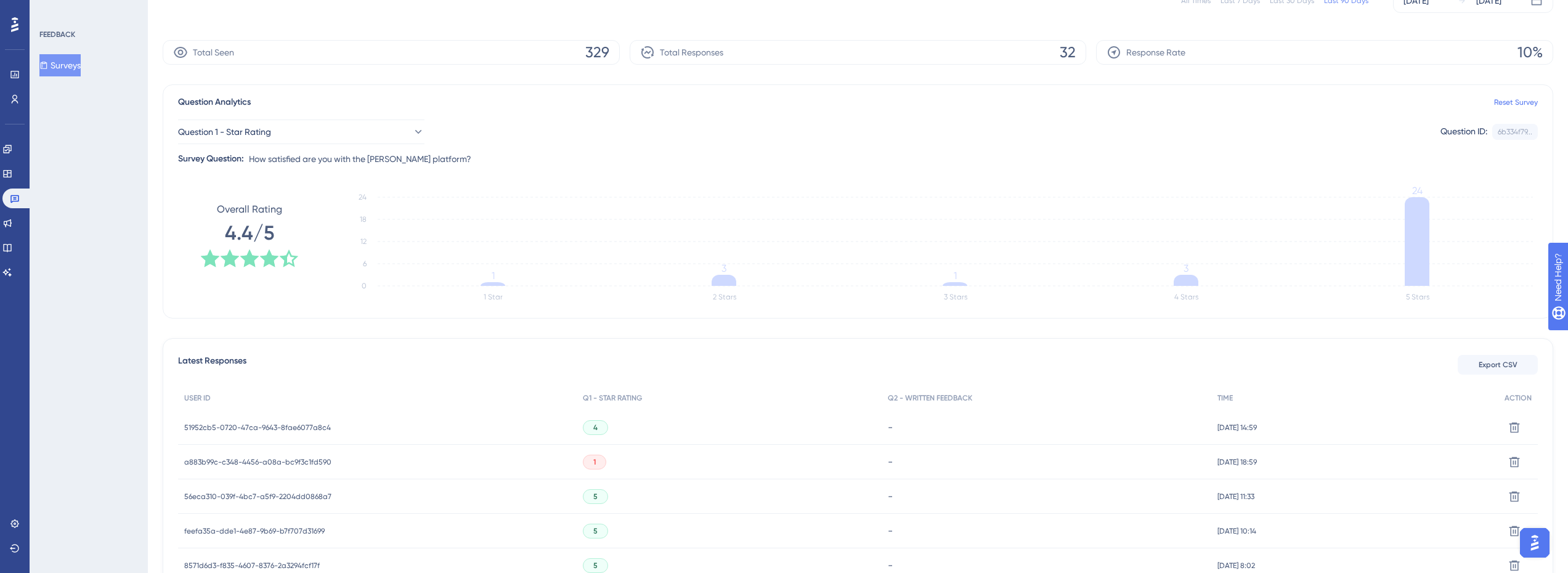
scroll to position [123, 0]
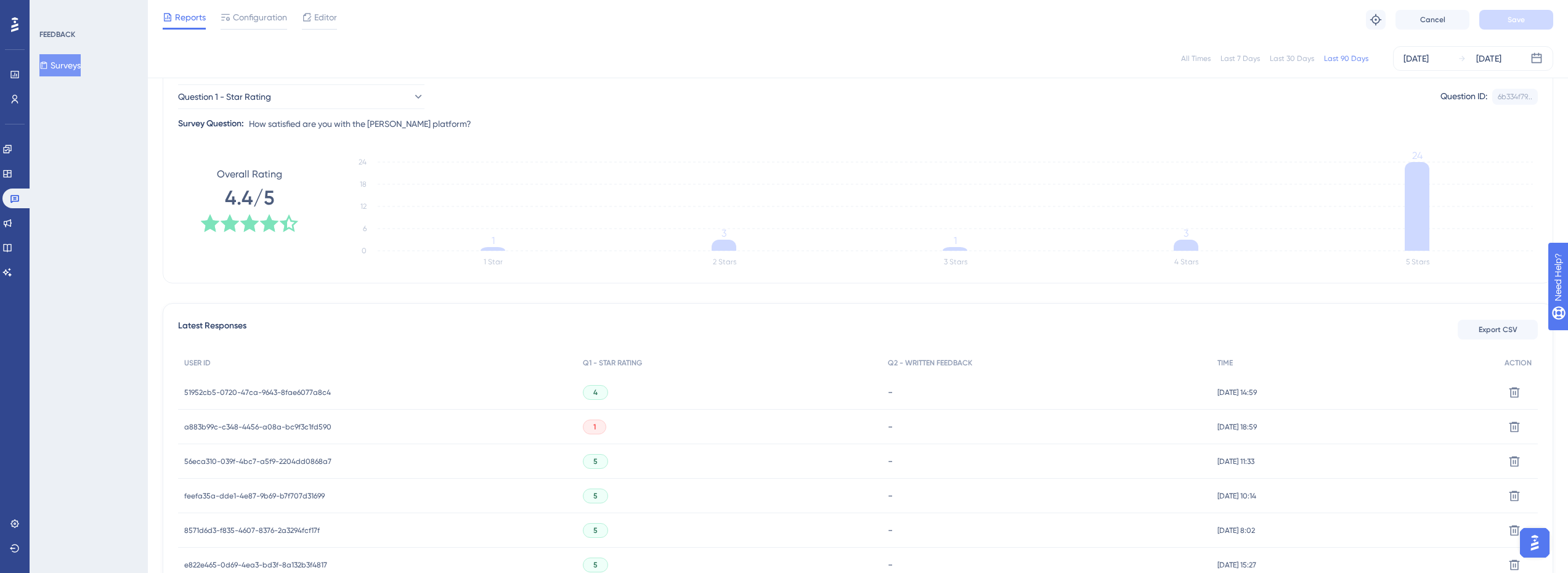
click at [302, 390] on span "51952cb5-0720-47ca-9643-8fae6077a8c4" at bounding box center [257, 392] width 147 height 10
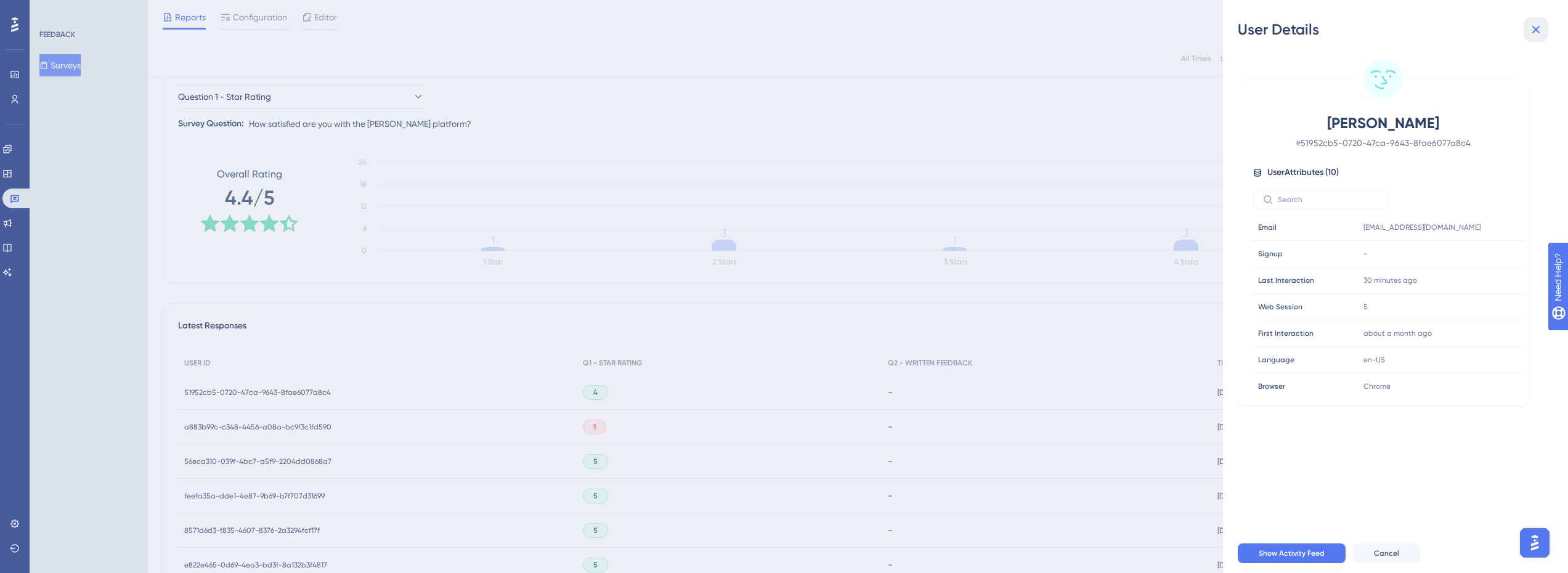
click at [1536, 30] on icon at bounding box center [1536, 30] width 8 height 8
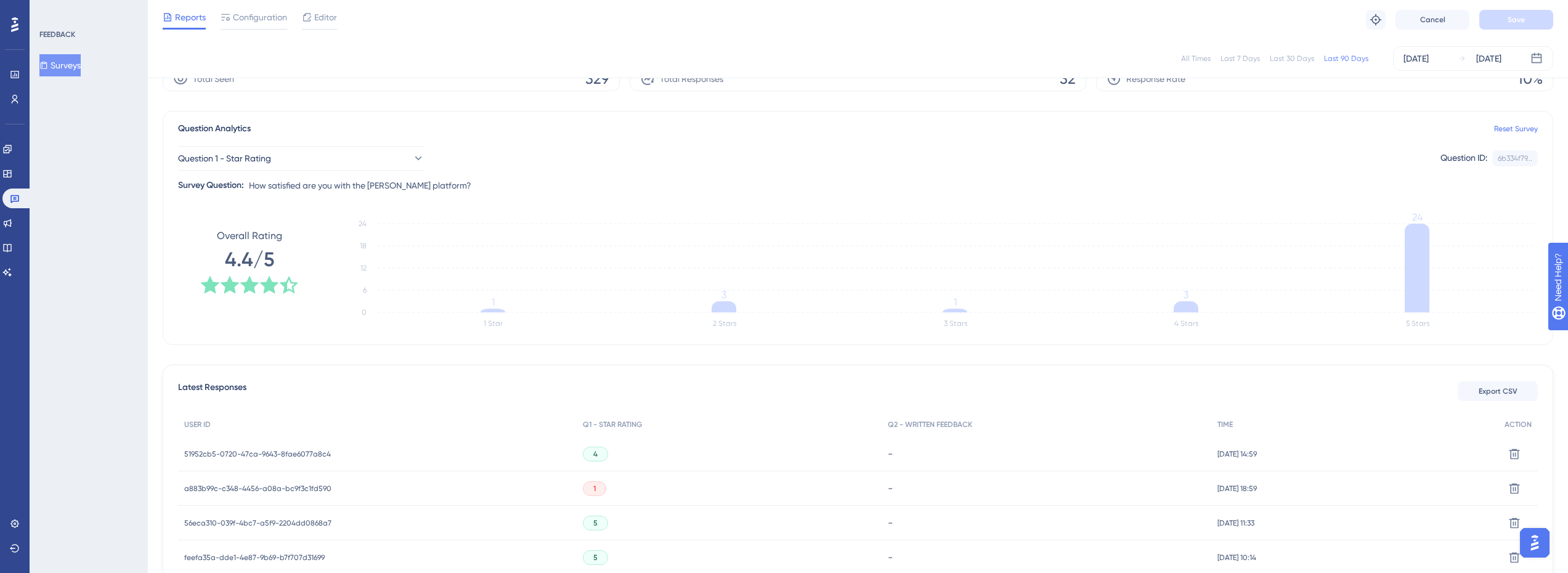
scroll to position [0, 0]
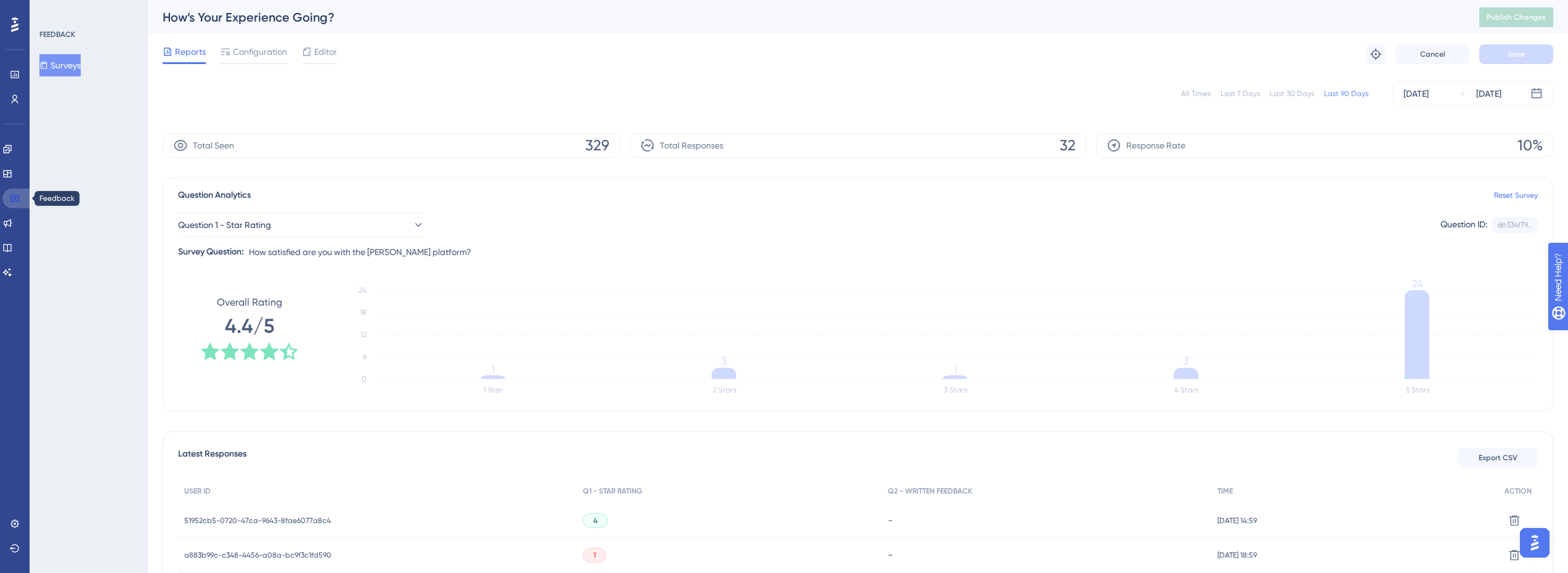
click at [19, 199] on icon at bounding box center [15, 199] width 8 height 8
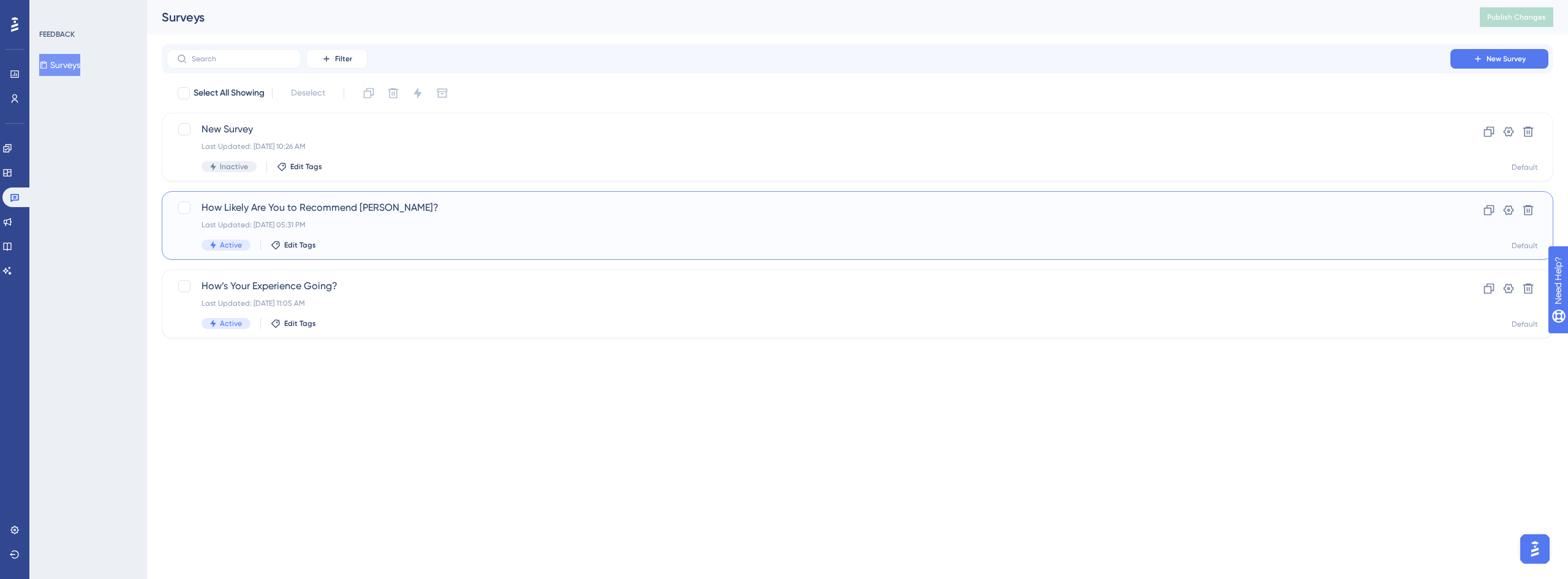
click at [349, 231] on div "How Likely Are You to Recommend [PERSON_NAME]? Last Updated: [DATE] 05:31 PM Ac…" at bounding box center [809, 225] width 1214 height 50
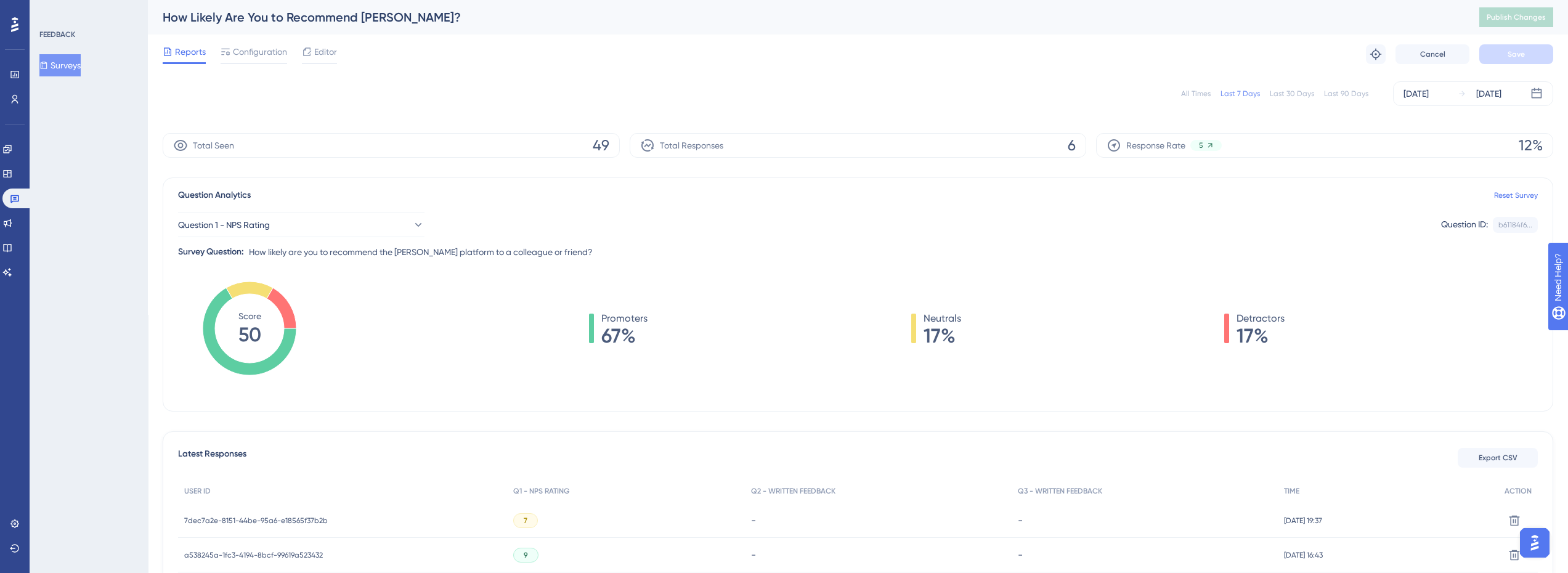
click at [1350, 92] on div "Last 90 Days" at bounding box center [1346, 94] width 44 height 10
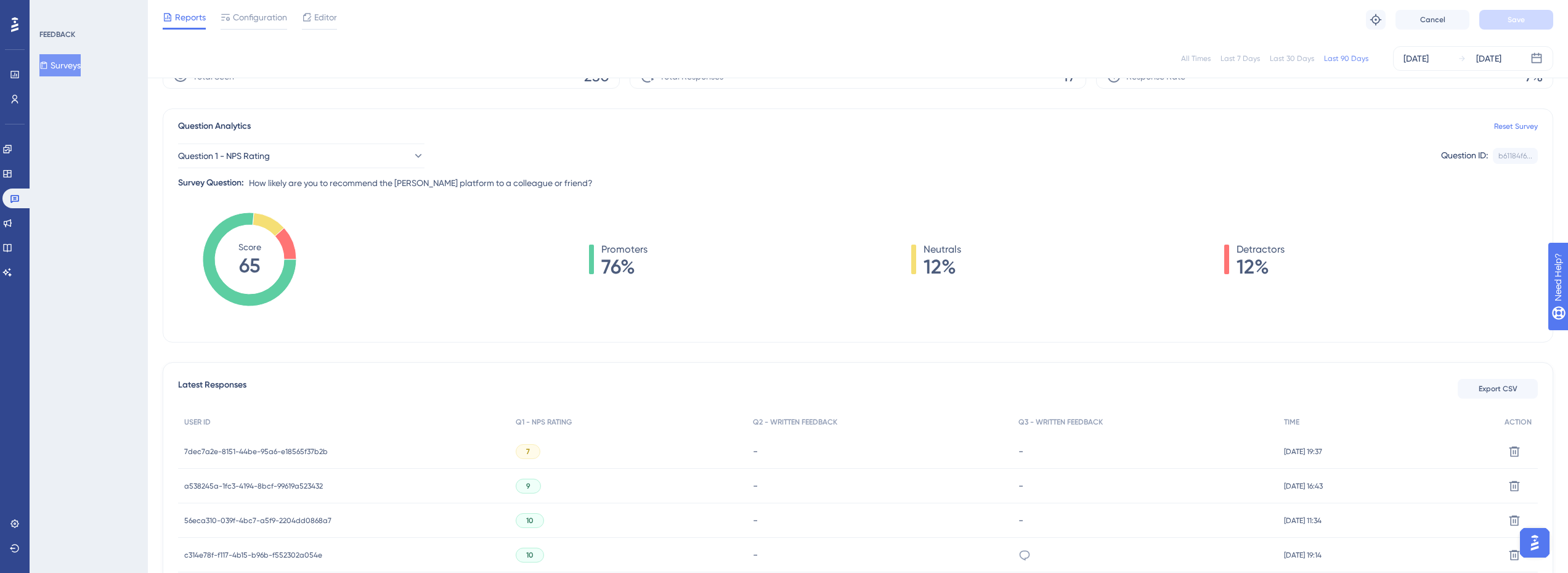
scroll to position [62, 0]
click at [322, 453] on span "7dec7a2e-8151-44be-95a6-e18565f37b2b" at bounding box center [256, 454] width 144 height 10
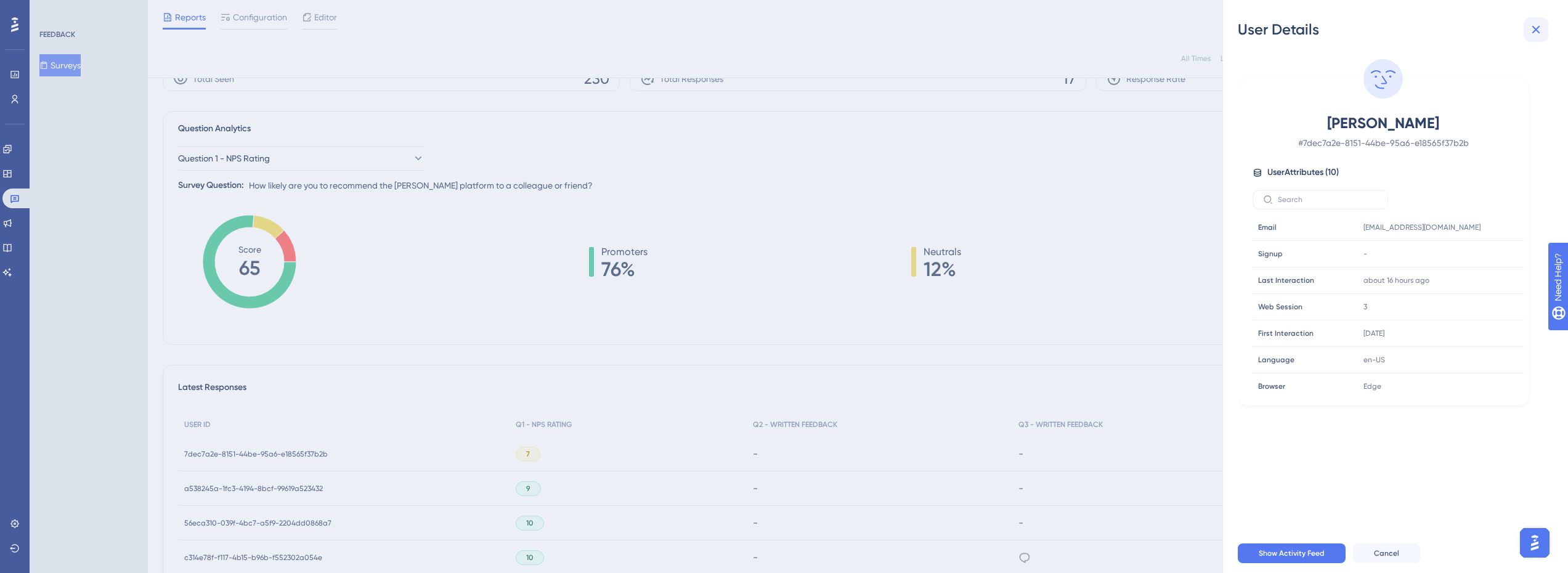
click at [1533, 34] on icon at bounding box center [1535, 29] width 15 height 15
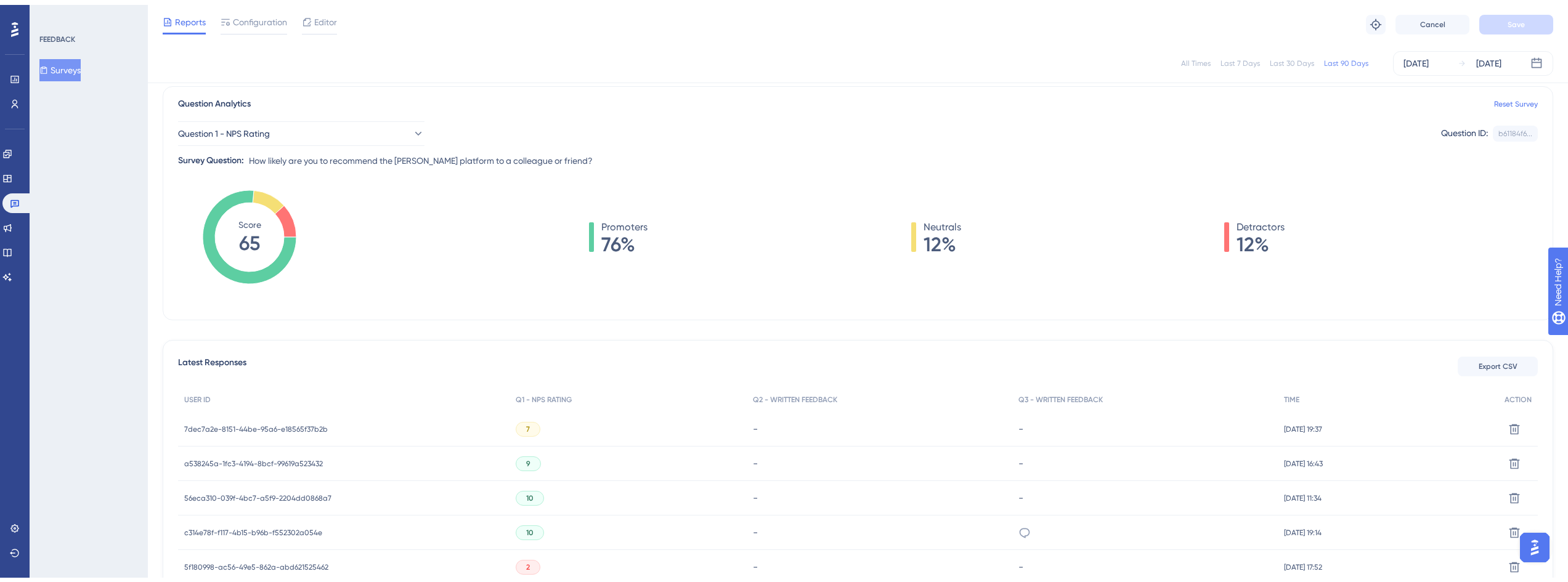
scroll to position [0, 0]
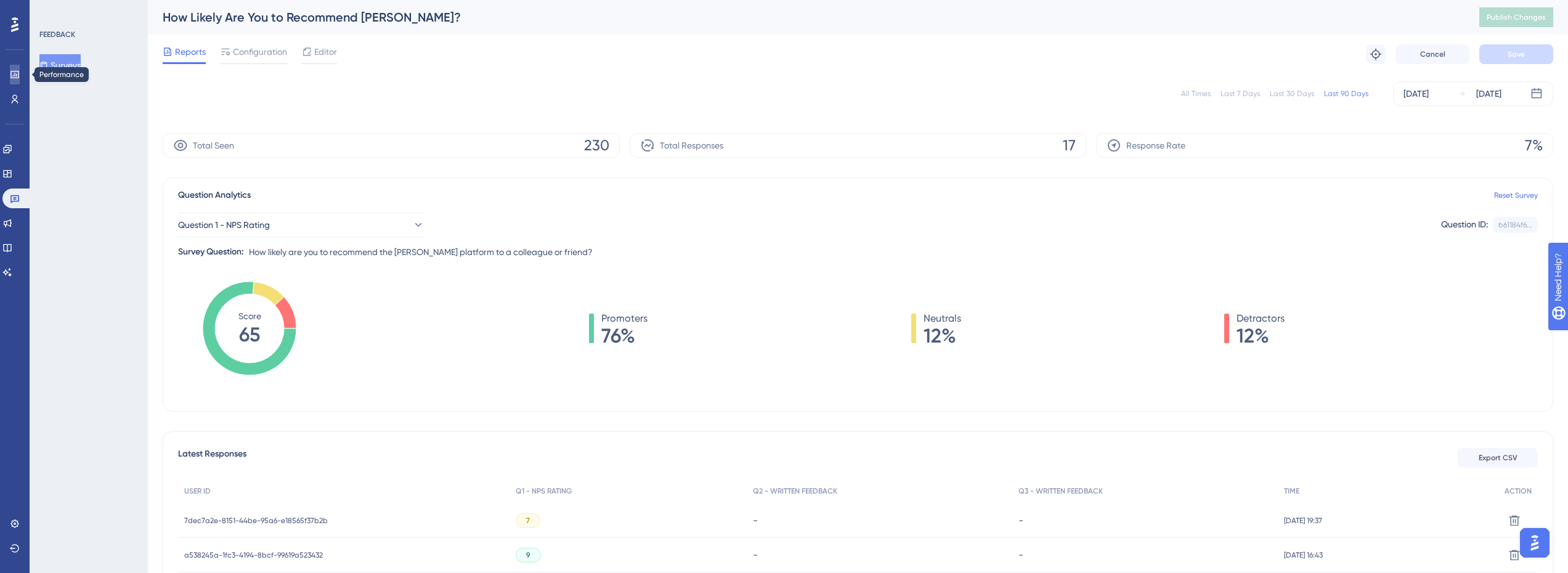
click at [10, 74] on link at bounding box center [15, 74] width 10 height 19
